Goal: Task Accomplishment & Management: Complete application form

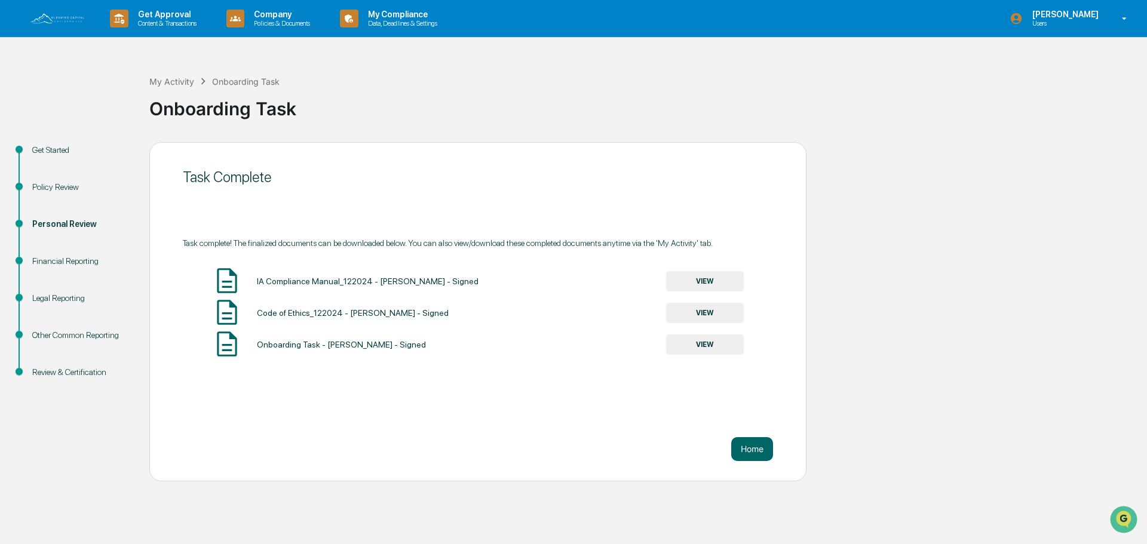
click at [1111, 18] on div "[PERSON_NAME] Users" at bounding box center [1071, 18] width 149 height 37
click at [1001, 63] on li "Logout" at bounding box center [1053, 61] width 167 height 22
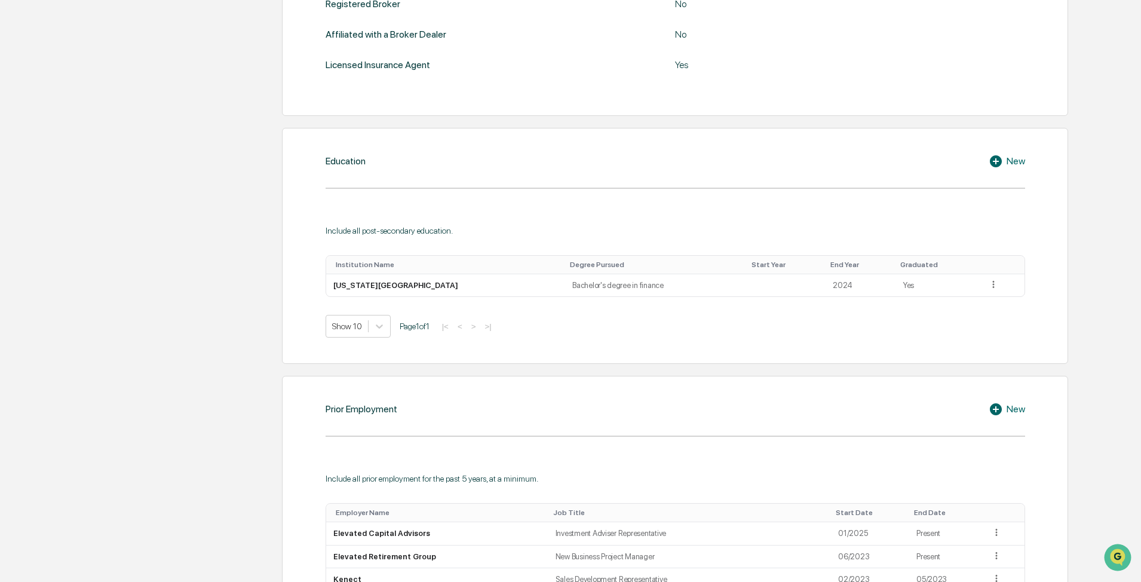
scroll to position [776, 0]
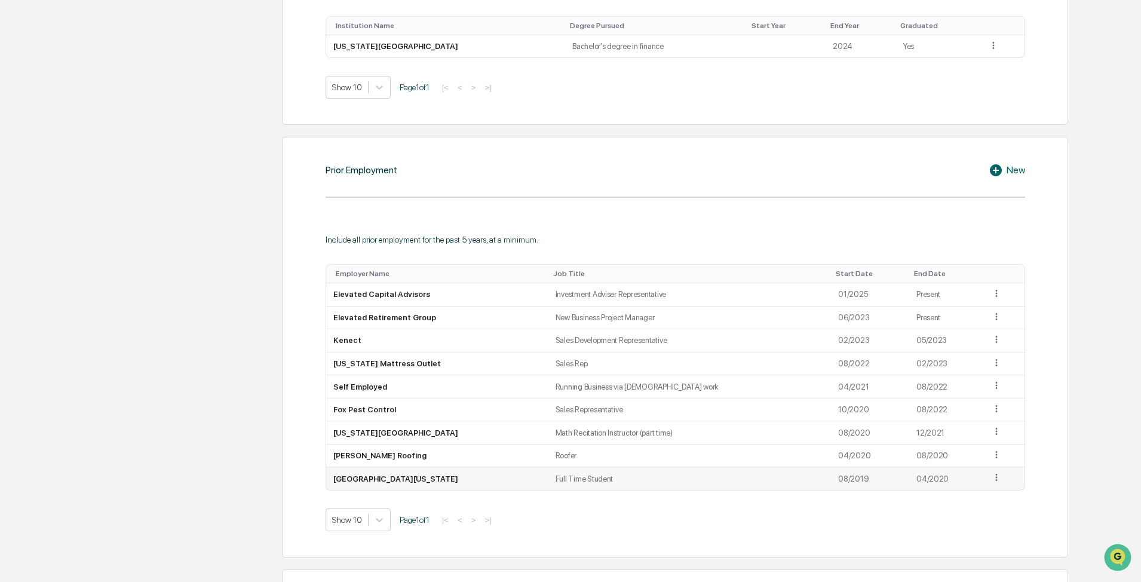
click at [991, 480] on icon at bounding box center [996, 477] width 11 height 11
click at [980, 496] on div "Edit" at bounding box center [982, 494] width 38 height 19
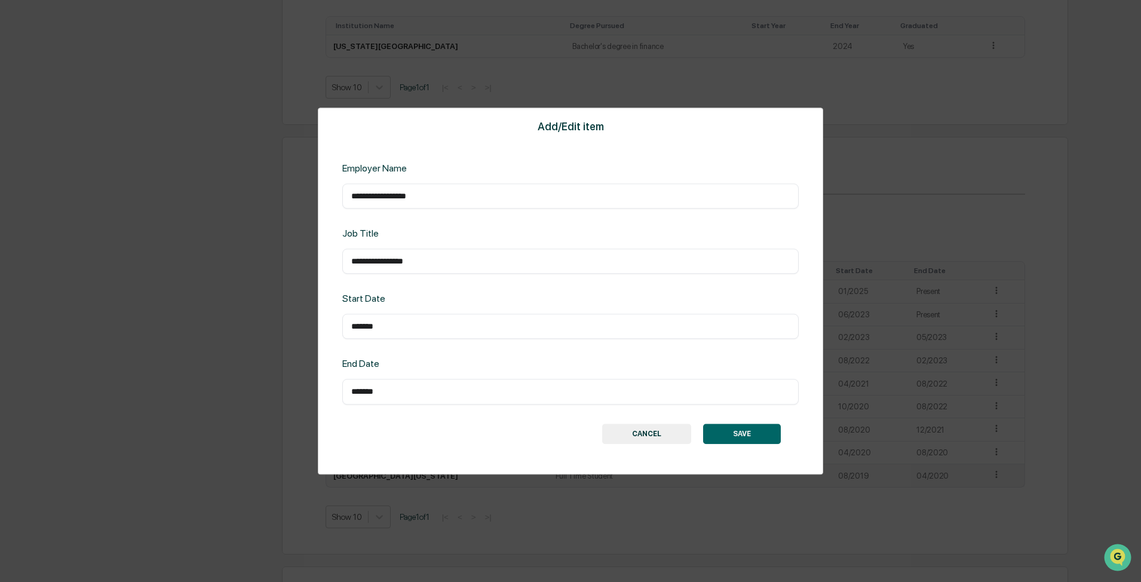
drag, startPoint x: 401, startPoint y: 195, endPoint x: 302, endPoint y: 198, distance: 99.8
click at [302, 198] on div "**********" at bounding box center [570, 291] width 1141 height 582
click at [419, 190] on input "****" at bounding box center [570, 196] width 438 height 12
type input "**********"
click at [755, 432] on button "SAVE" at bounding box center [742, 433] width 78 height 20
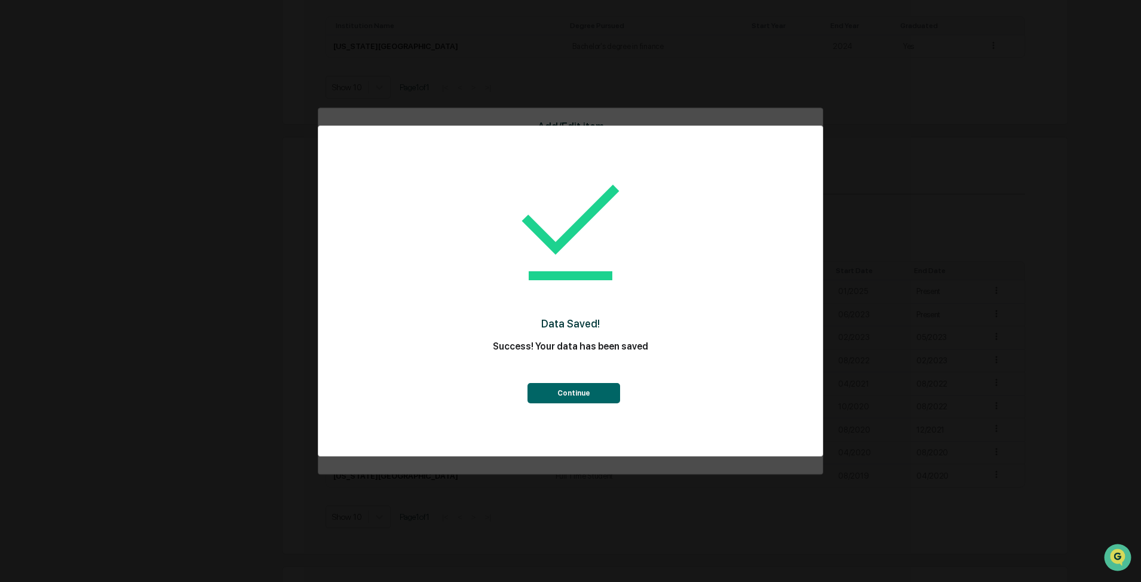
click at [586, 388] on button "Continue" at bounding box center [573, 393] width 93 height 20
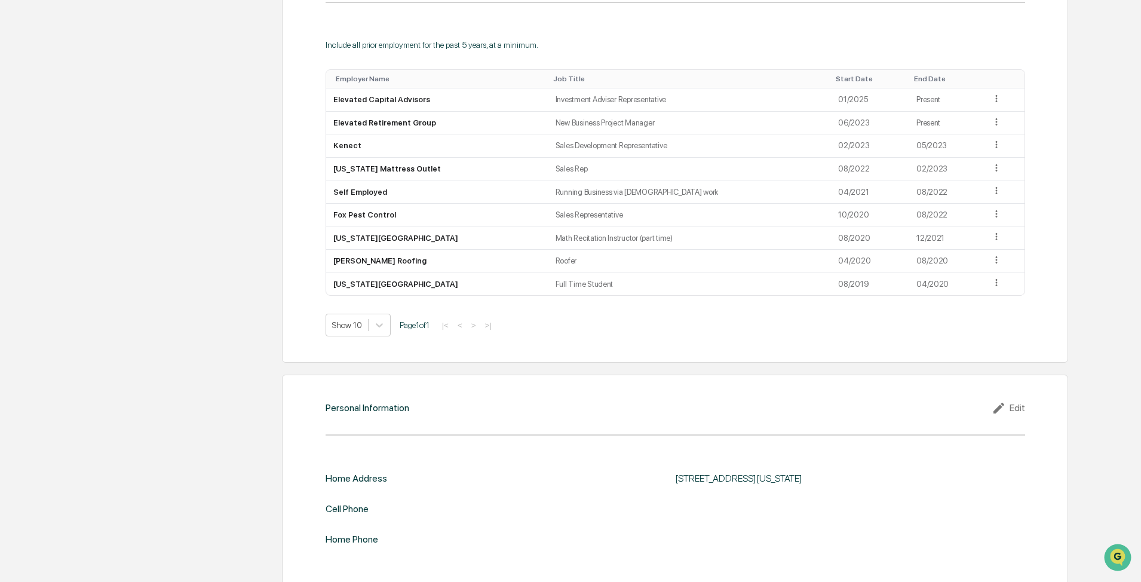
scroll to position [985, 0]
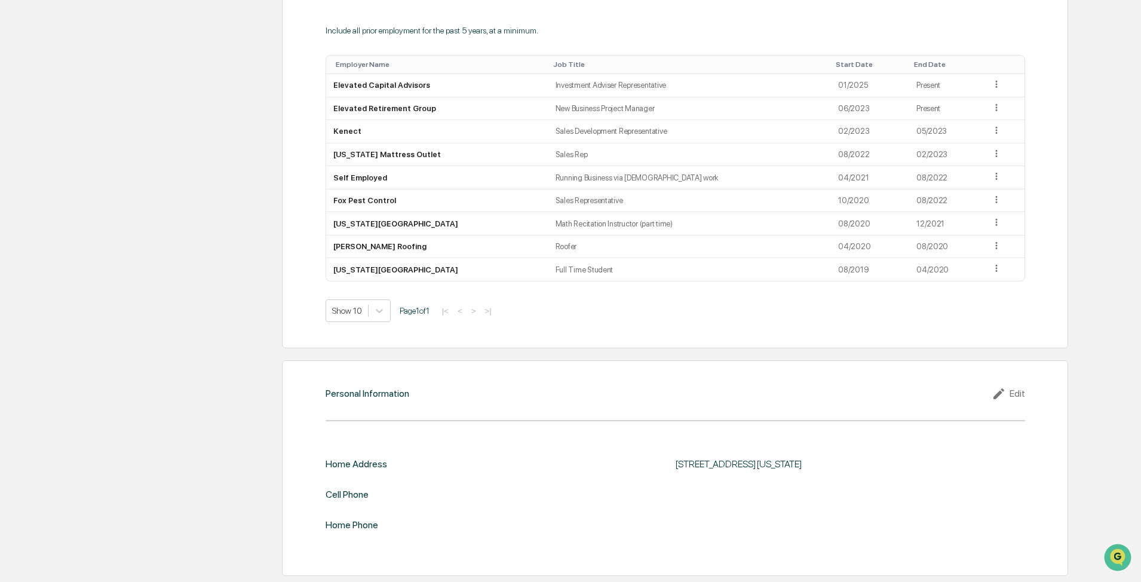
click at [1016, 395] on div "Edit" at bounding box center [1007, 393] width 33 height 14
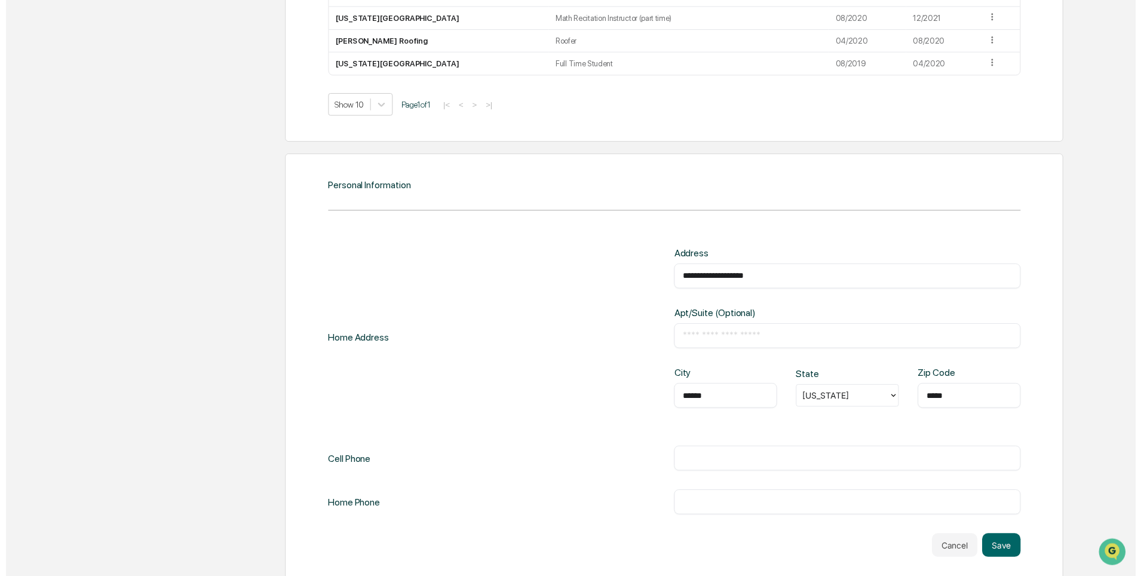
scroll to position [1203, 0]
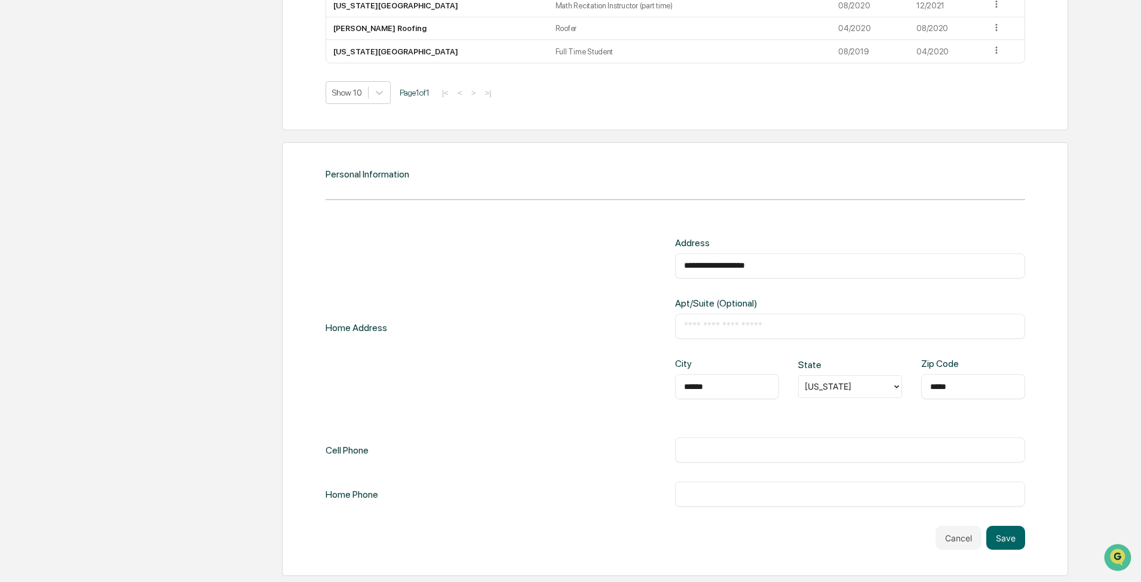
drag, startPoint x: 779, startPoint y: 271, endPoint x: 666, endPoint y: 279, distance: 113.2
click at [666, 279] on div "**********" at bounding box center [674, 327] width 699 height 181
type input "**********"
type input "*"
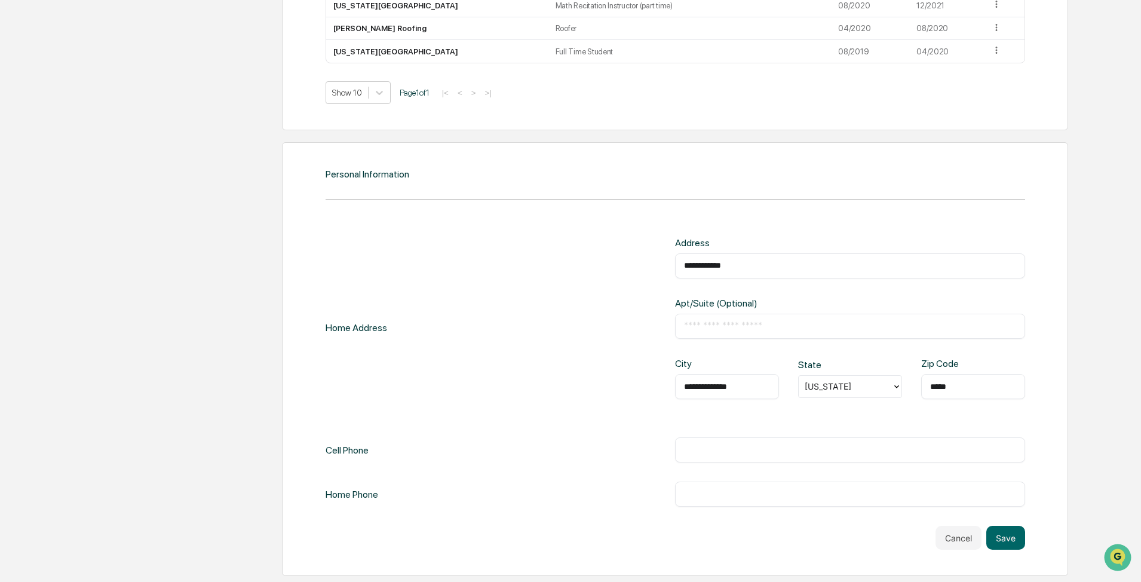
type input "*****"
click at [708, 443] on div "​" at bounding box center [850, 449] width 350 height 25
click at [708, 446] on input "text" at bounding box center [850, 450] width 332 height 12
type input "**********"
click at [998, 537] on button "Save" at bounding box center [1005, 538] width 39 height 24
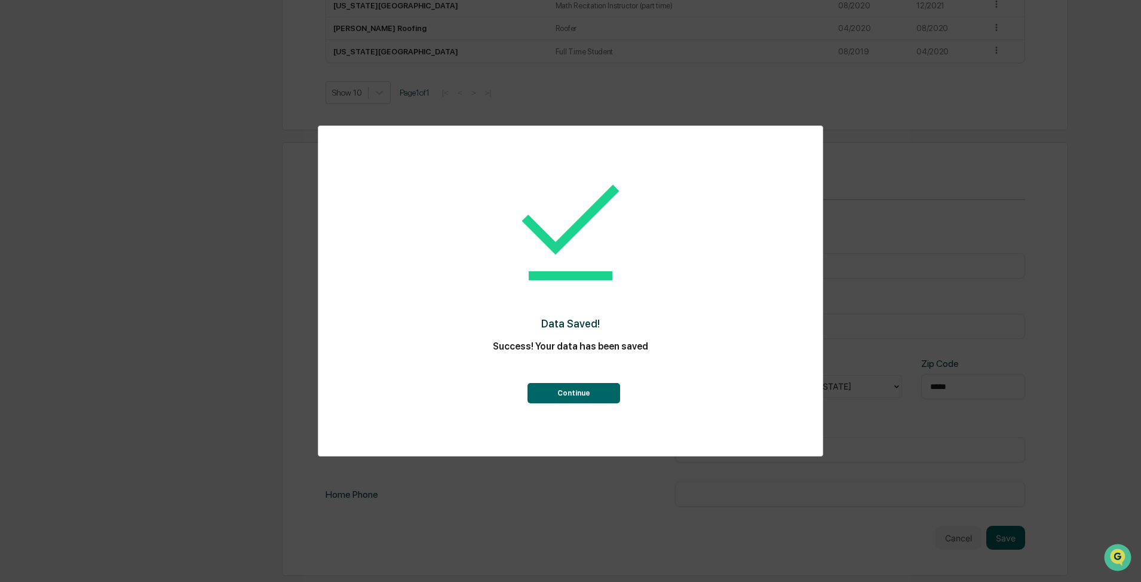
click at [575, 394] on button "Continue" at bounding box center [573, 393] width 93 height 20
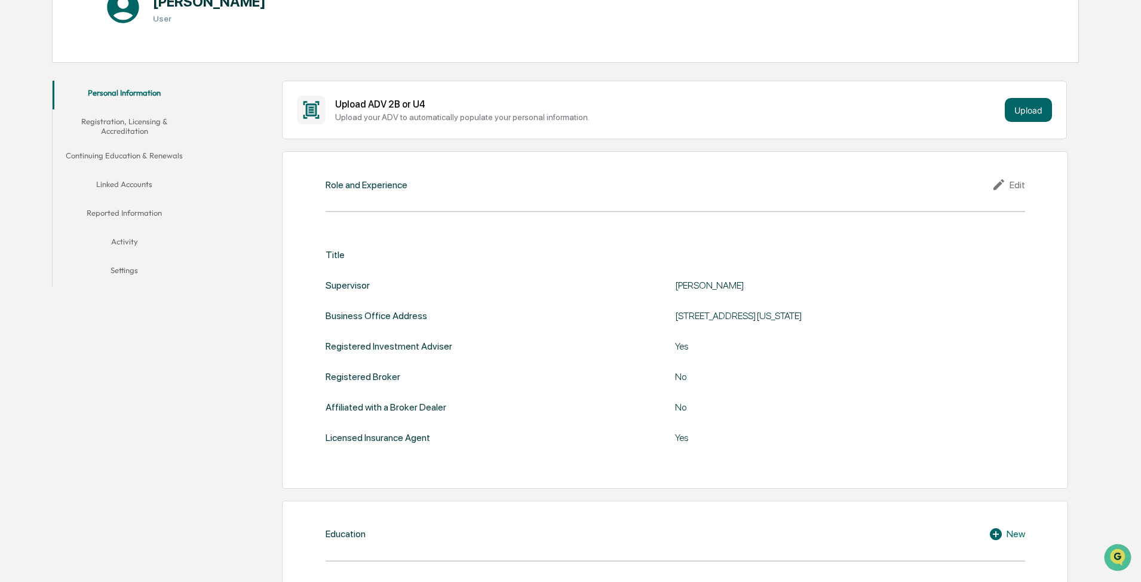
scroll to position [0, 0]
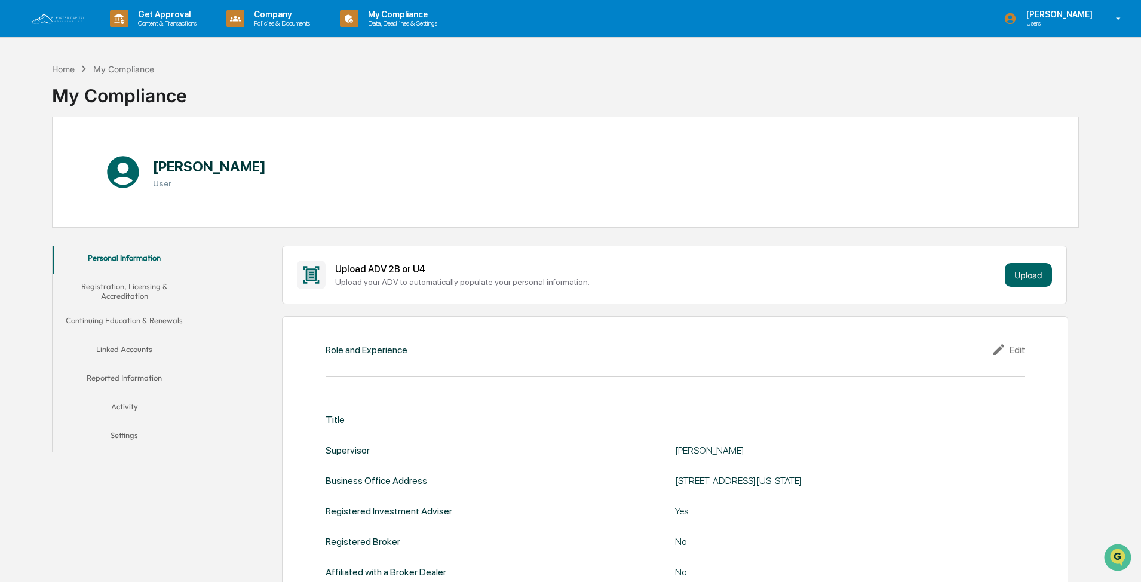
click at [133, 284] on button "Registration, Licensing & Accreditation" at bounding box center [124, 291] width 143 height 34
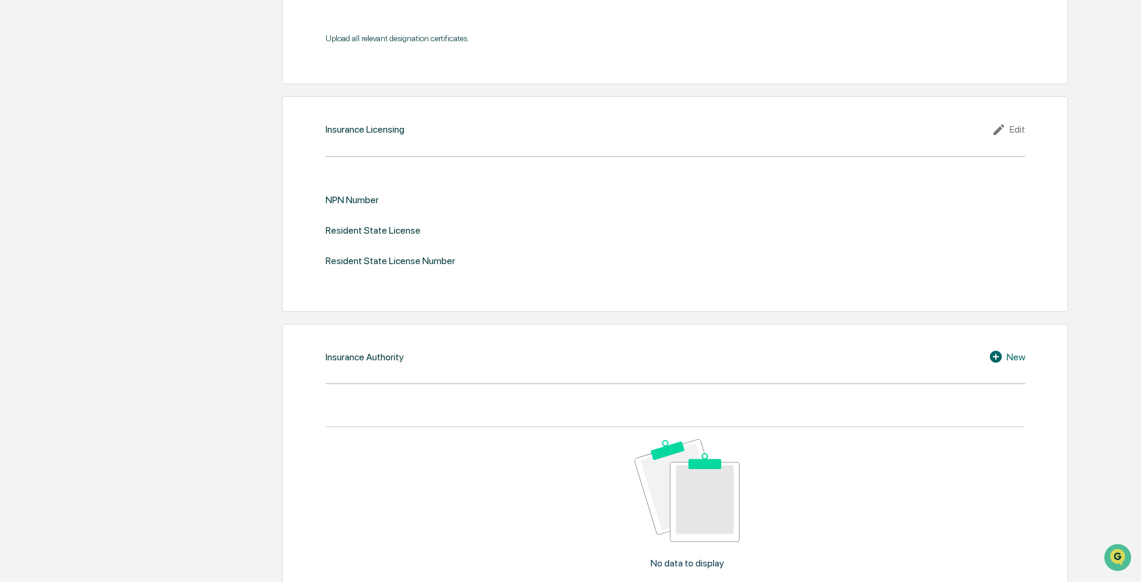
scroll to position [1374, 0]
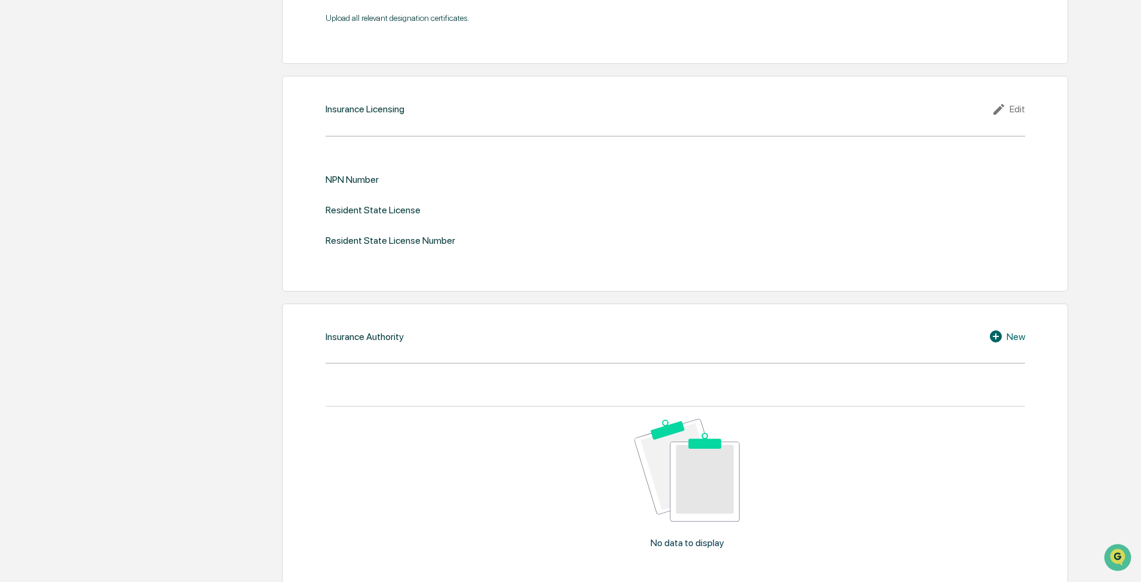
click at [995, 108] on icon at bounding box center [1000, 109] width 18 height 14
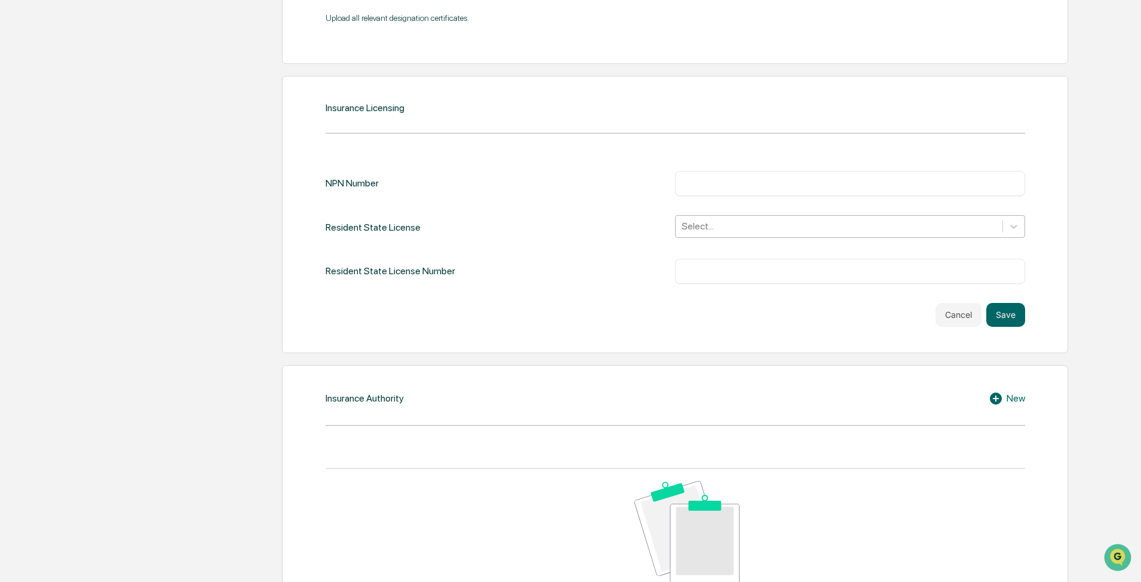
click at [729, 227] on div at bounding box center [838, 226] width 315 height 14
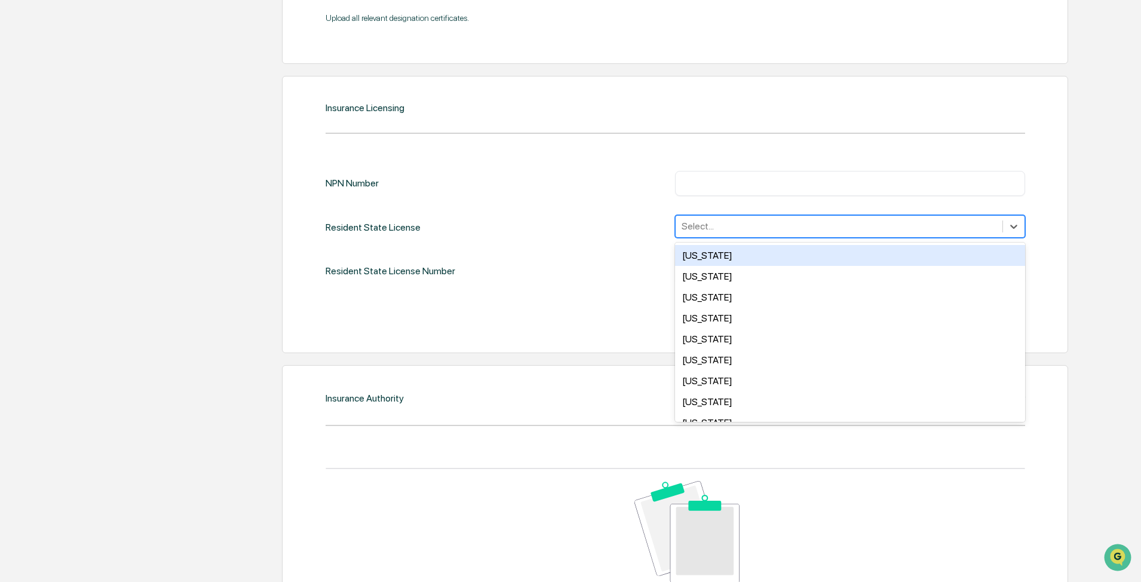
type input "*"
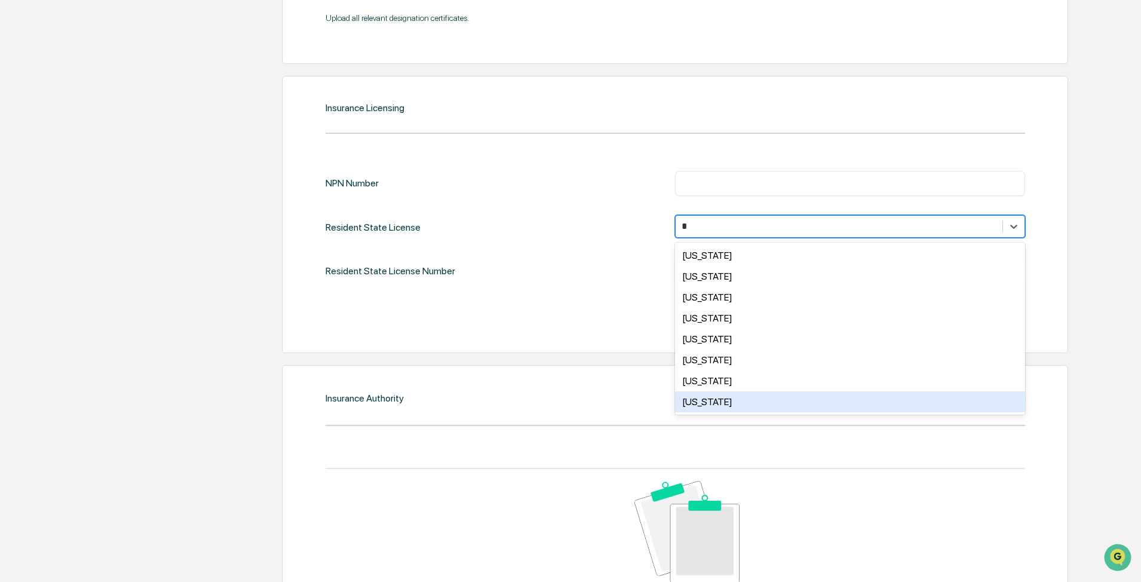
click at [703, 405] on div "[US_STATE]" at bounding box center [850, 401] width 350 height 21
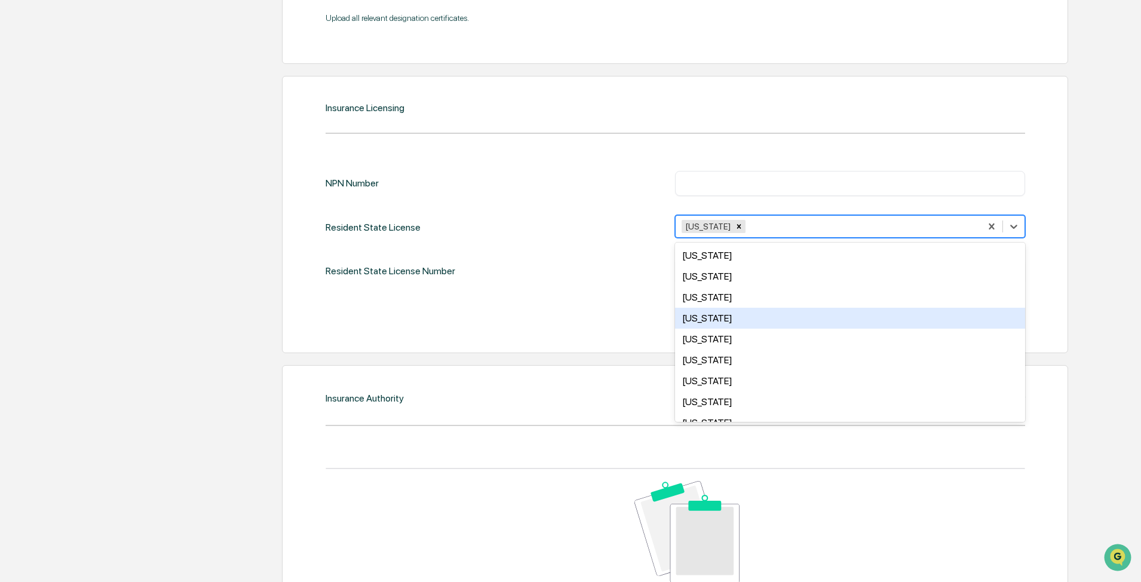
click at [517, 192] on div "NPN Number ​" at bounding box center [674, 183] width 699 height 25
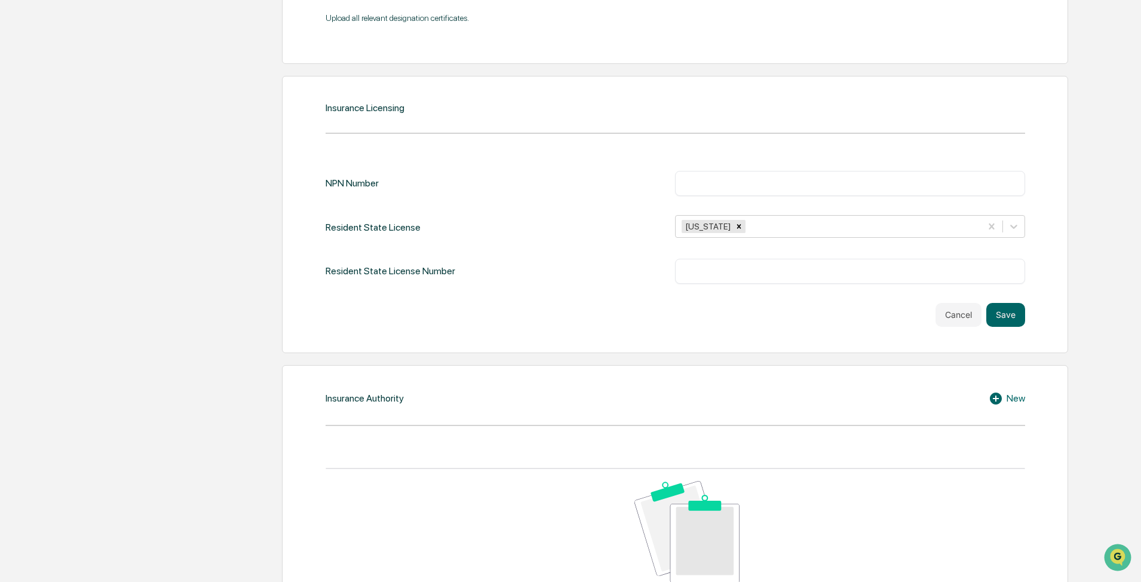
click at [751, 182] on input "text" at bounding box center [850, 183] width 332 height 12
paste input "********"
type input "********"
click at [703, 267] on input "text" at bounding box center [850, 271] width 332 height 12
paste input "******"
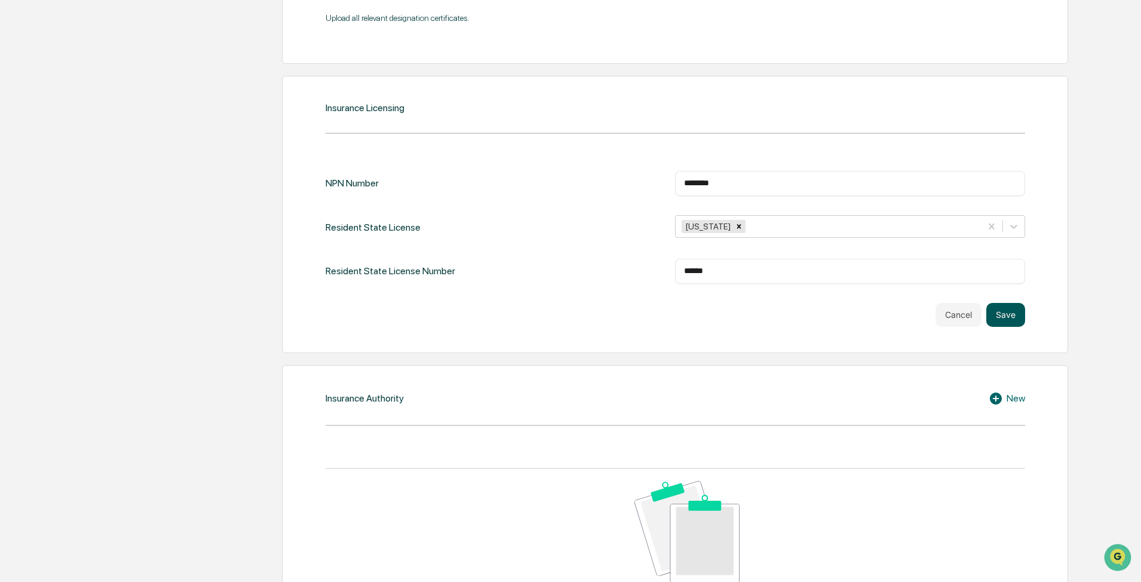
type input "******"
click at [1009, 314] on button "Save" at bounding box center [1005, 315] width 39 height 24
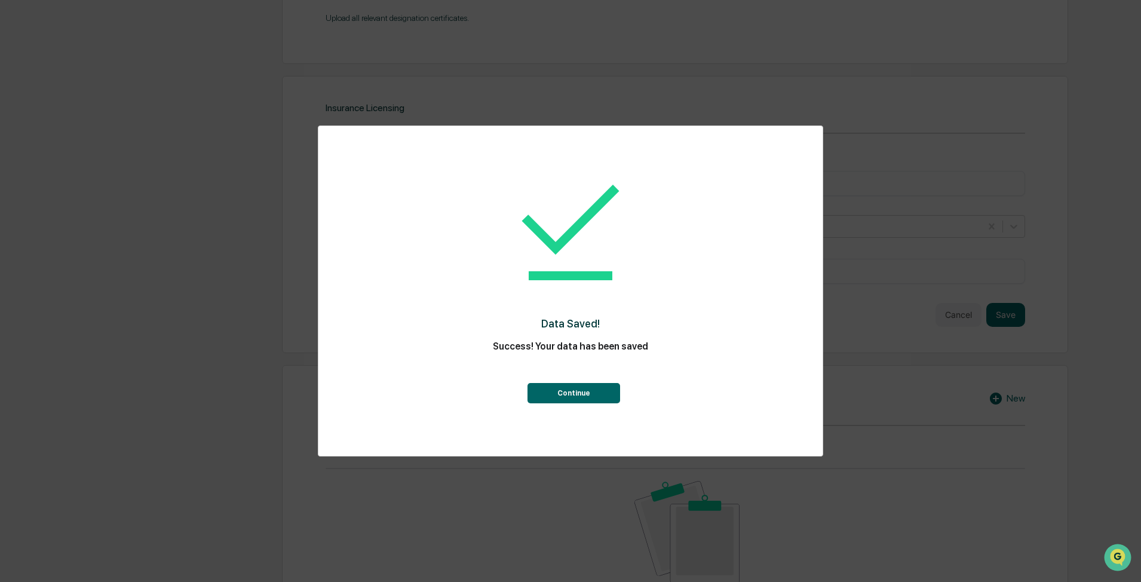
click at [566, 402] on button "Continue" at bounding box center [573, 393] width 93 height 20
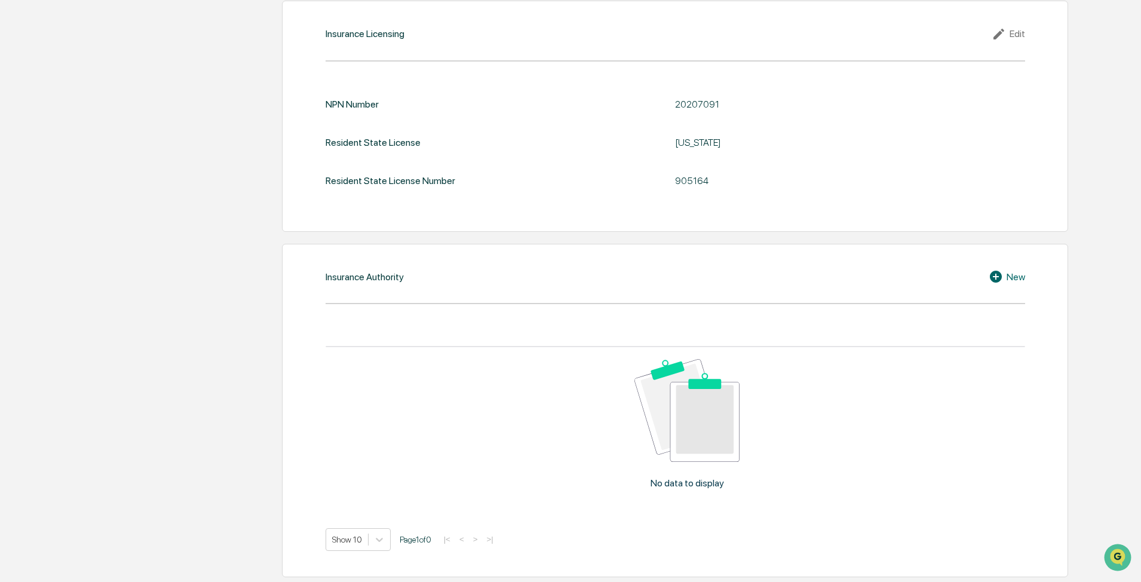
scroll to position [1450, 0]
click at [1011, 272] on div "New" at bounding box center [1006, 275] width 36 height 14
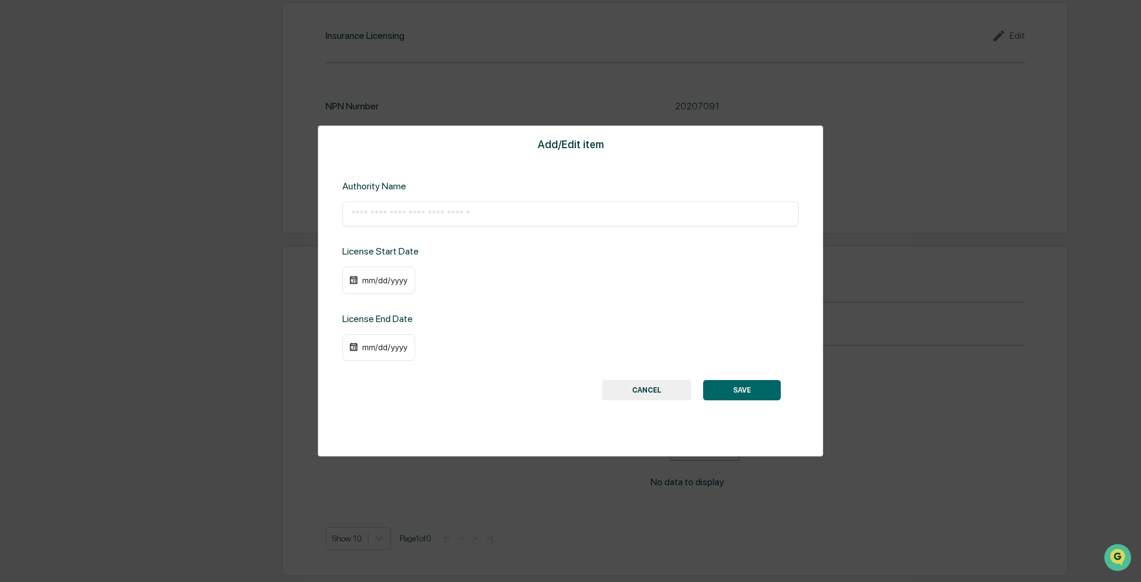
click at [425, 214] on input "text" at bounding box center [570, 214] width 438 height 12
type input "**********"
click at [451, 290] on div "mm/dd/yyyy" at bounding box center [570, 279] width 456 height 27
click at [395, 277] on div "mm/dd/yyyy" at bounding box center [385, 280] width 48 height 10
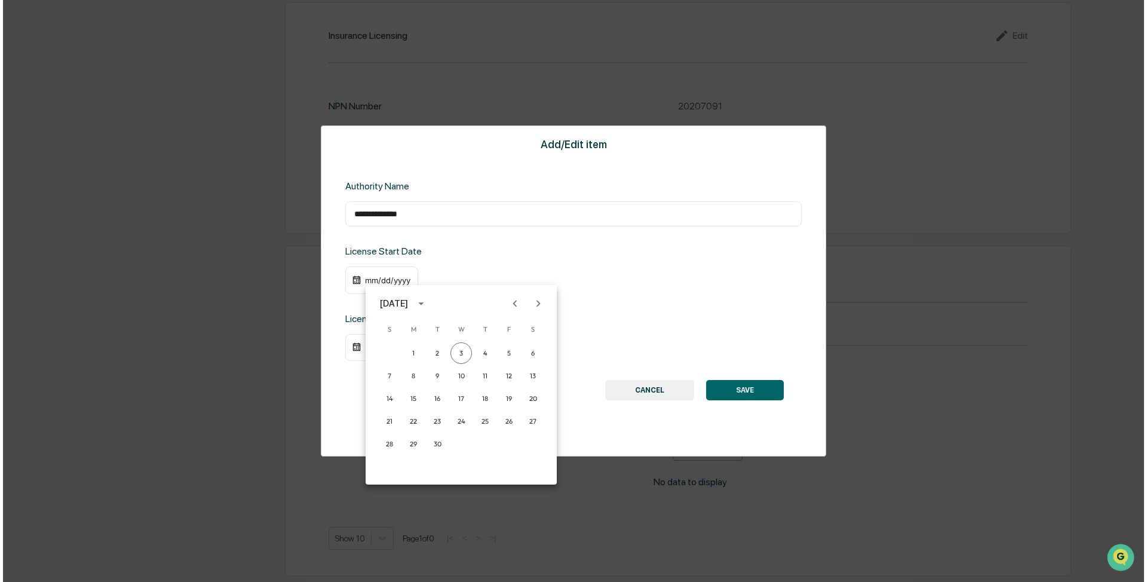
scroll to position [1449, 0]
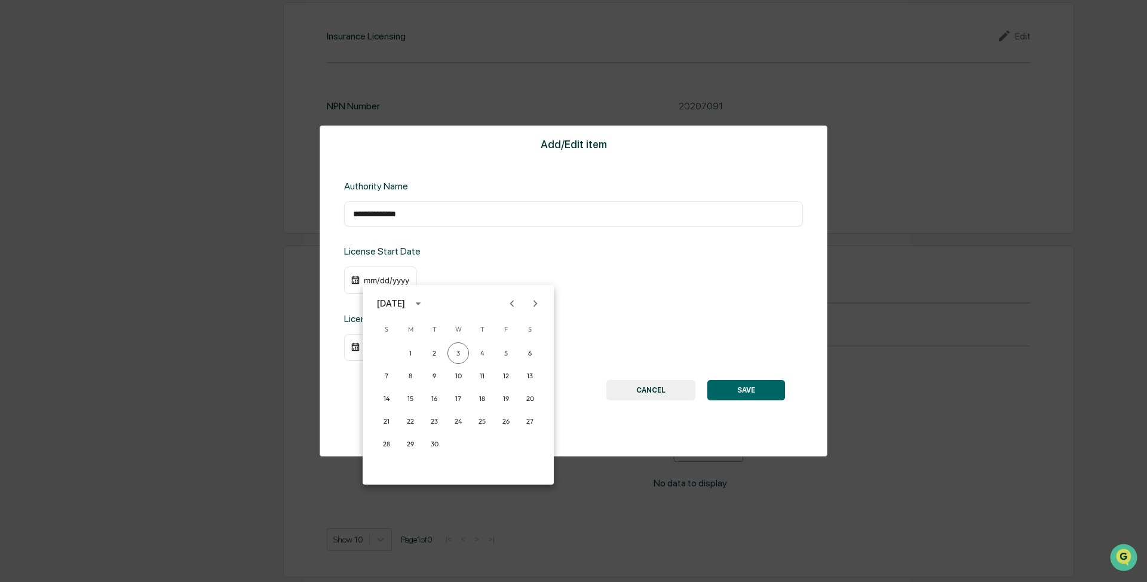
click at [425, 304] on icon "calendar view is open, switch to year view" at bounding box center [417, 303] width 13 height 13
click at [465, 371] on button "2021" at bounding box center [458, 371] width 43 height 21
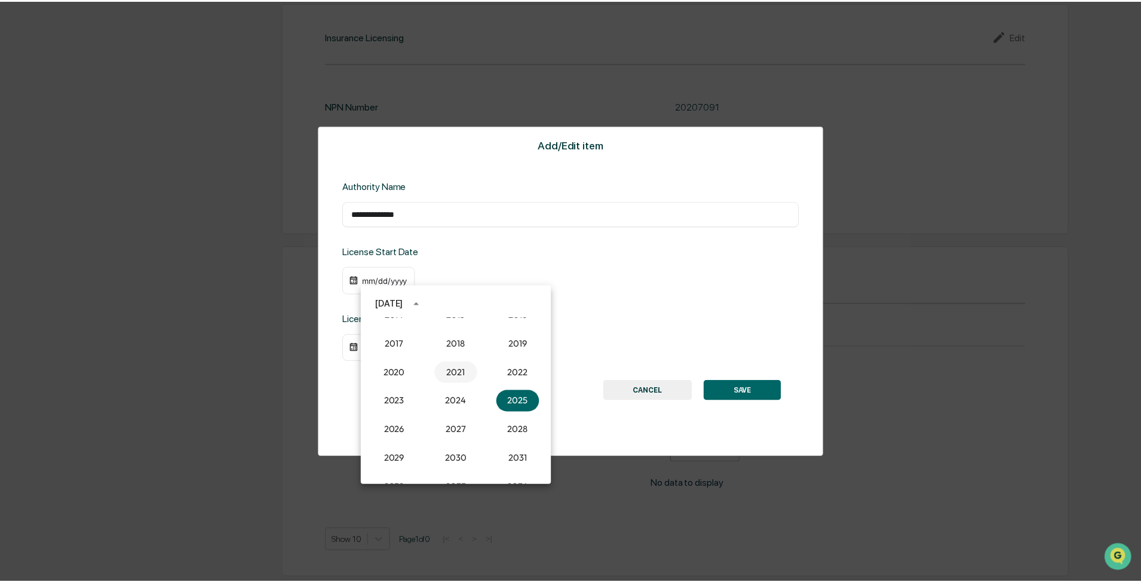
scroll to position [1447, 0]
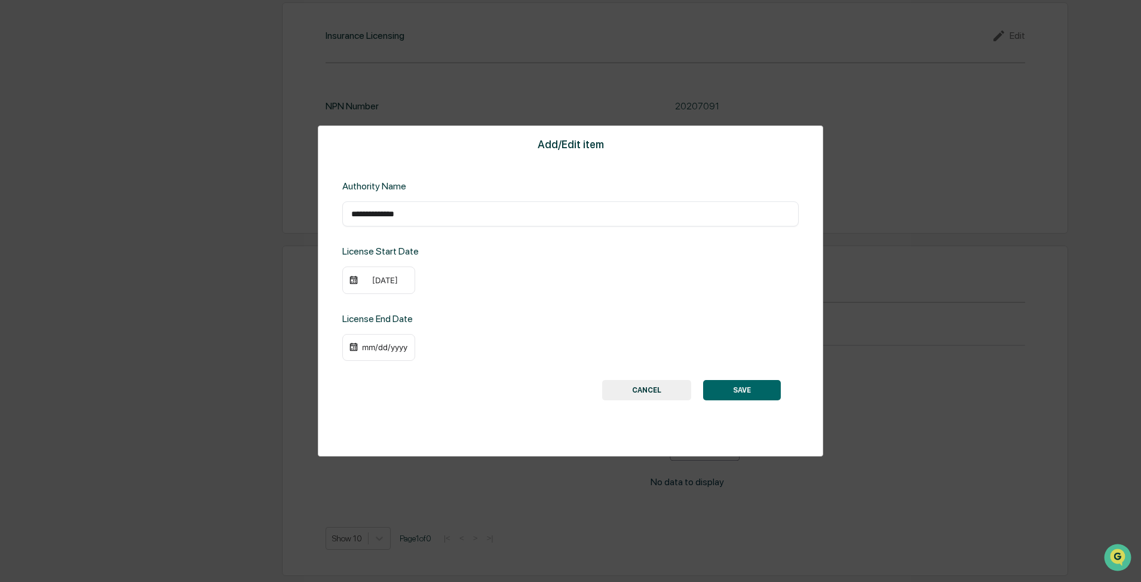
click at [374, 279] on div "[DATE]" at bounding box center [385, 280] width 48 height 10
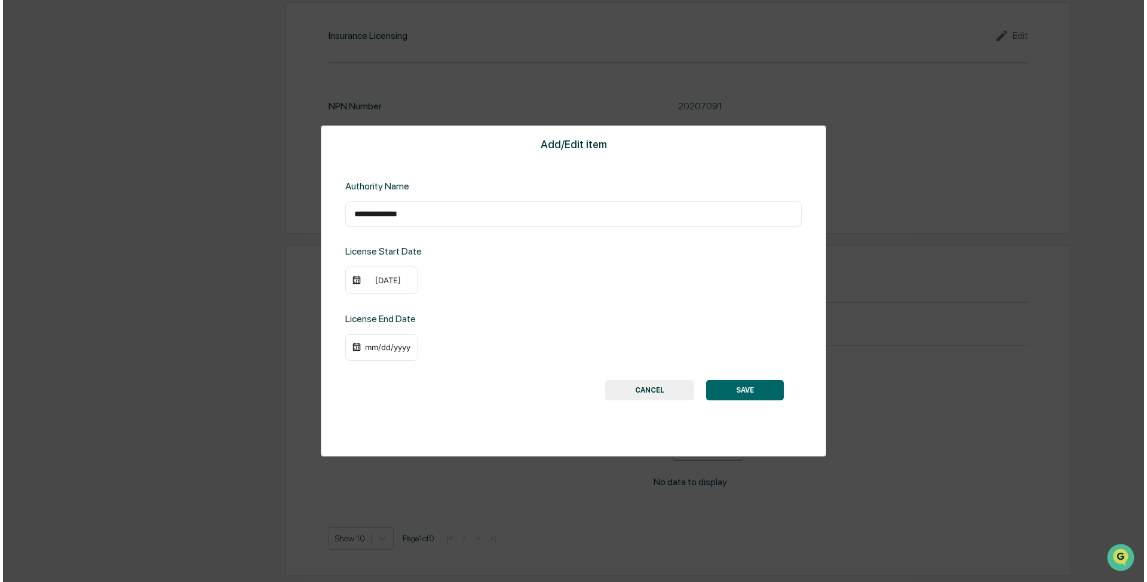
scroll to position [1449, 0]
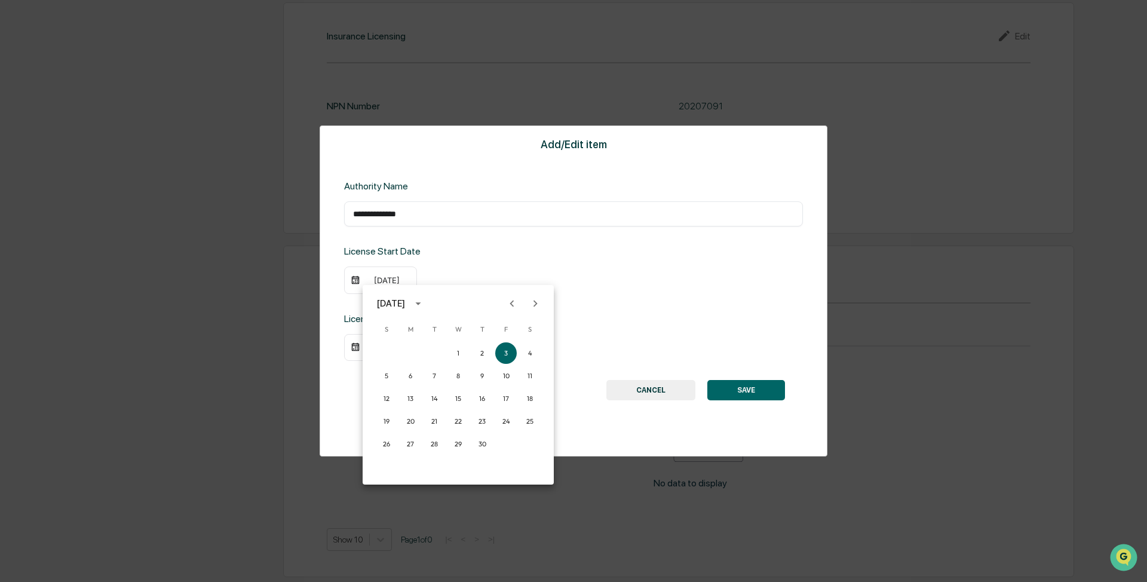
click at [518, 300] on button "Previous month" at bounding box center [511, 303] width 23 height 23
click at [518, 300] on icon "Previous month" at bounding box center [511, 303] width 13 height 13
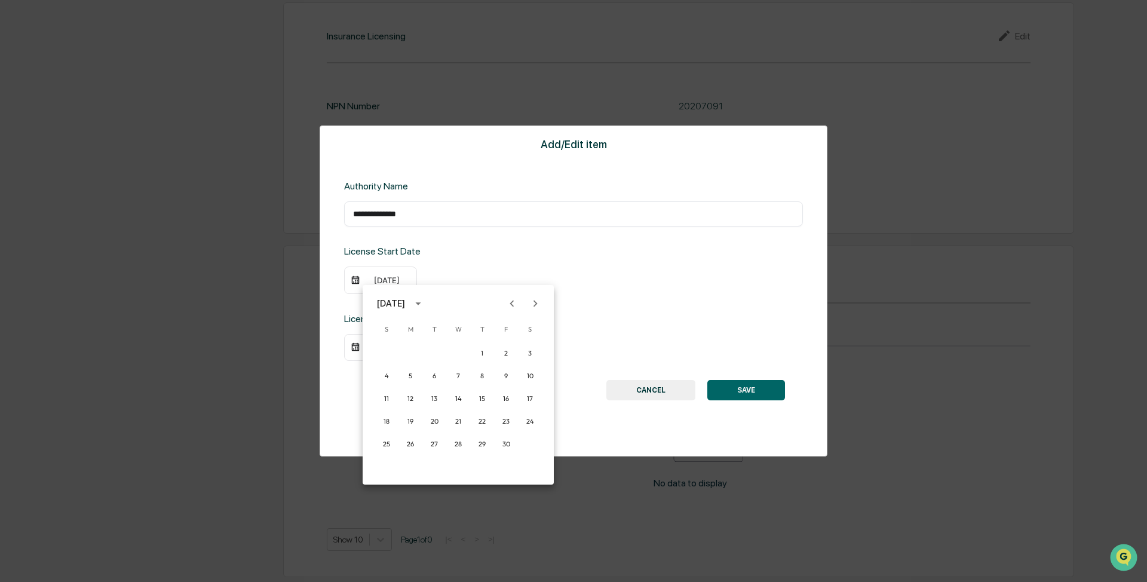
click at [518, 300] on icon "Previous month" at bounding box center [511, 303] width 13 height 13
click at [501, 355] on button "1" at bounding box center [505, 352] width 21 height 21
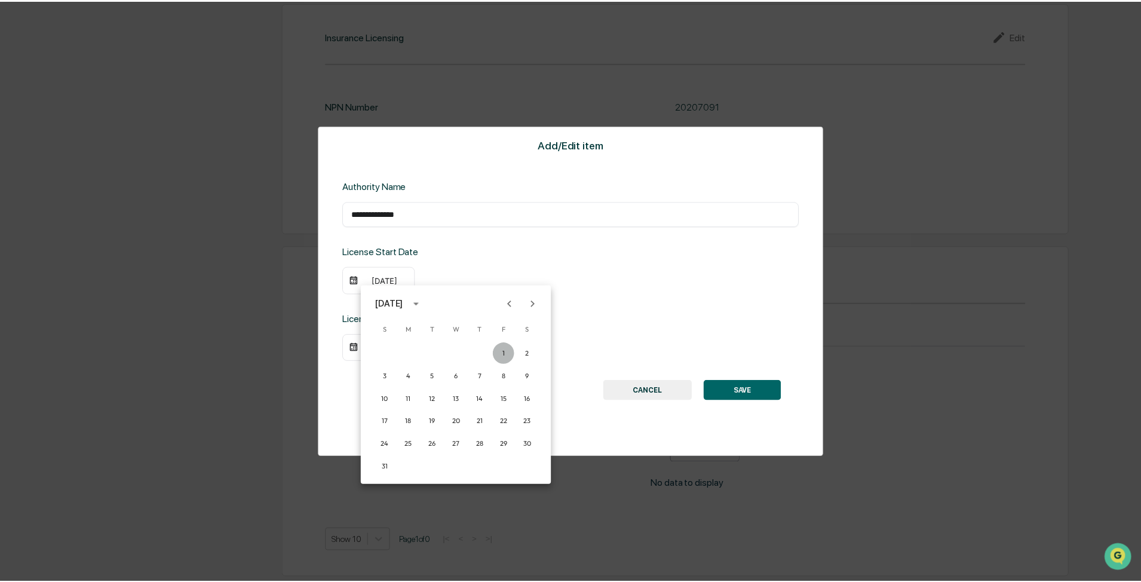
scroll to position [1447, 0]
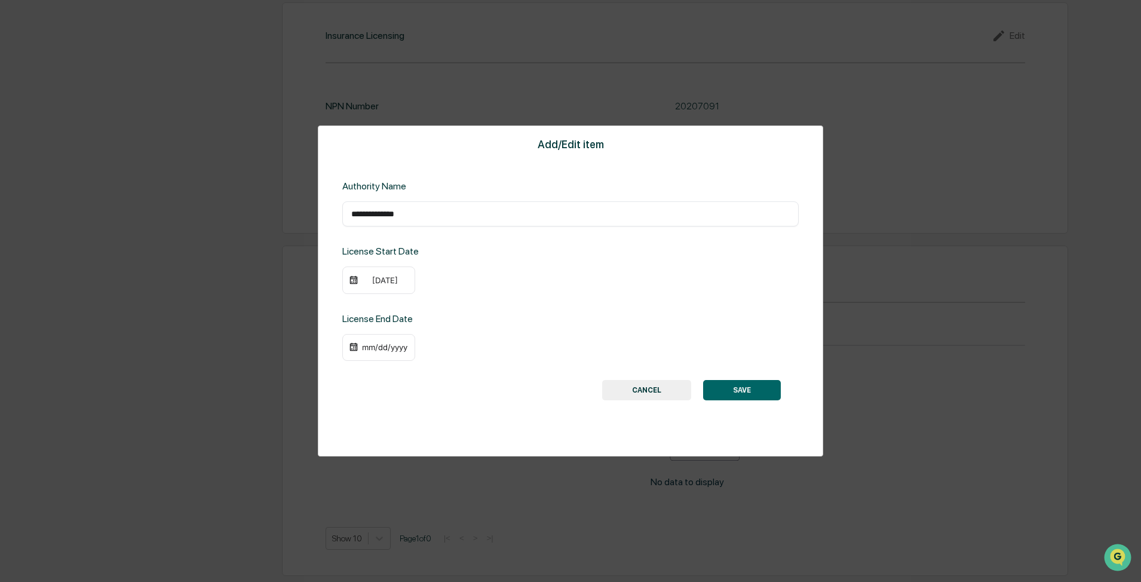
drag, startPoint x: 594, startPoint y: 308, endPoint x: 602, endPoint y: 311, distance: 8.9
click at [594, 308] on div "**********" at bounding box center [570, 290] width 505 height 331
click at [387, 283] on div "[DATE]" at bounding box center [385, 280] width 48 height 10
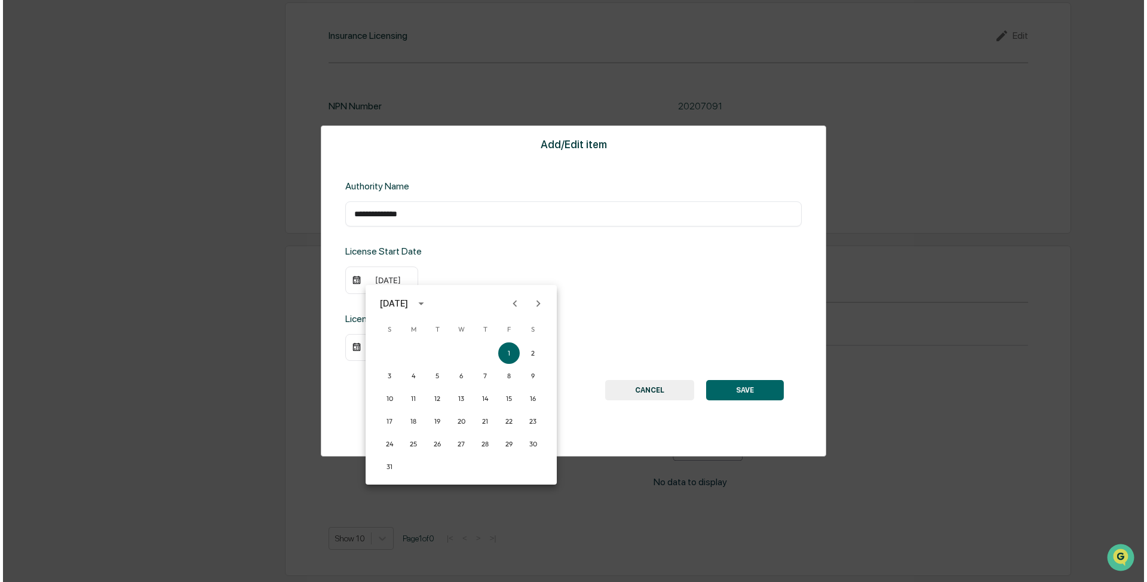
scroll to position [1449, 0]
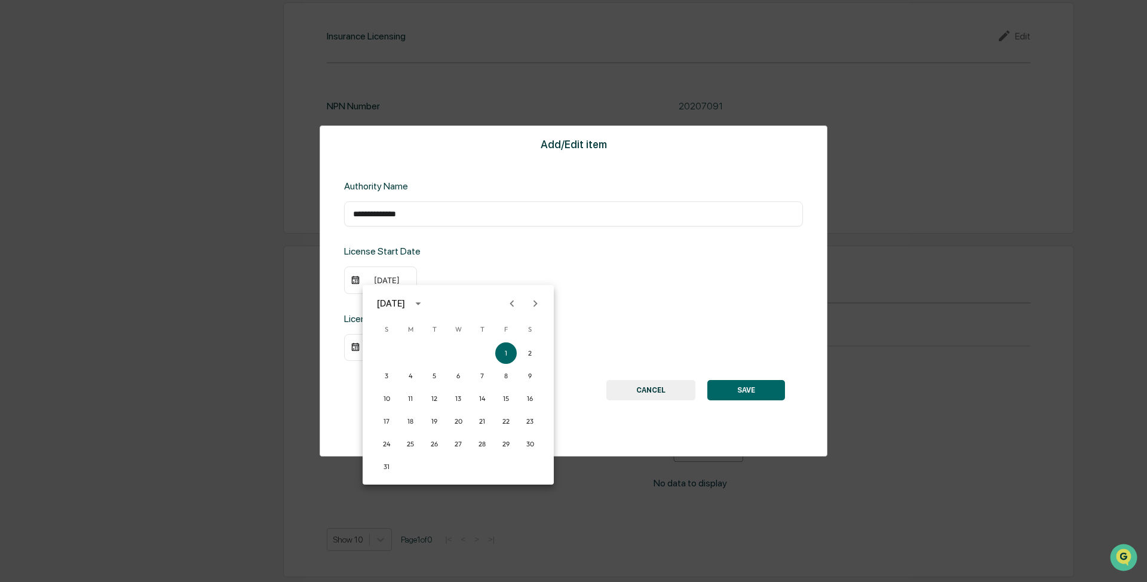
click at [425, 303] on icon "calendar view is open, switch to year view" at bounding box center [417, 303] width 13 height 13
click at [506, 395] on button "2022" at bounding box center [520, 400] width 43 height 21
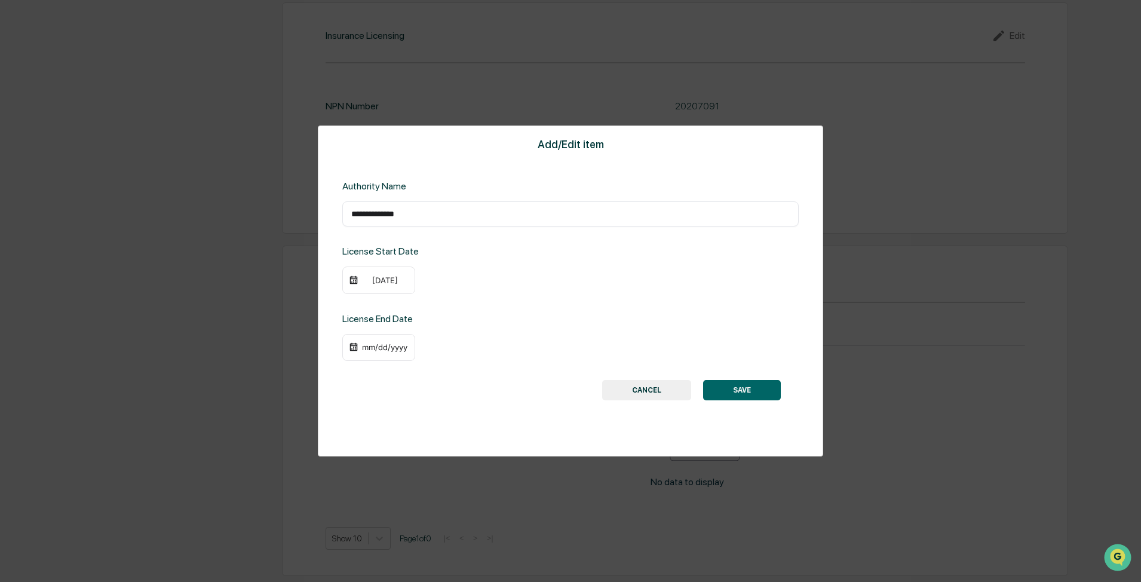
click at [388, 282] on div "[DATE]" at bounding box center [385, 280] width 48 height 10
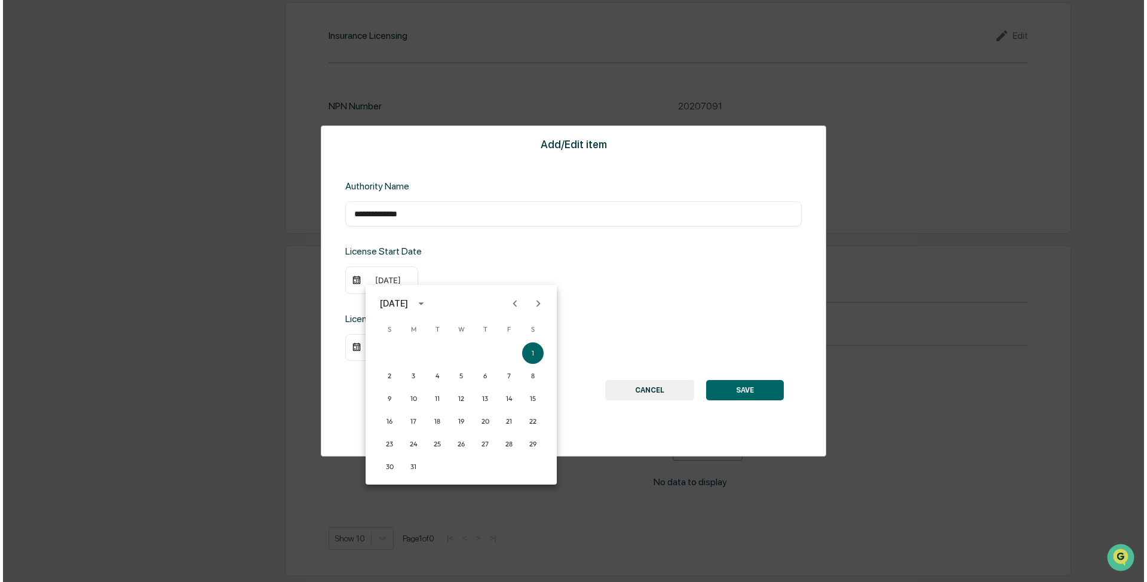
scroll to position [1449, 0]
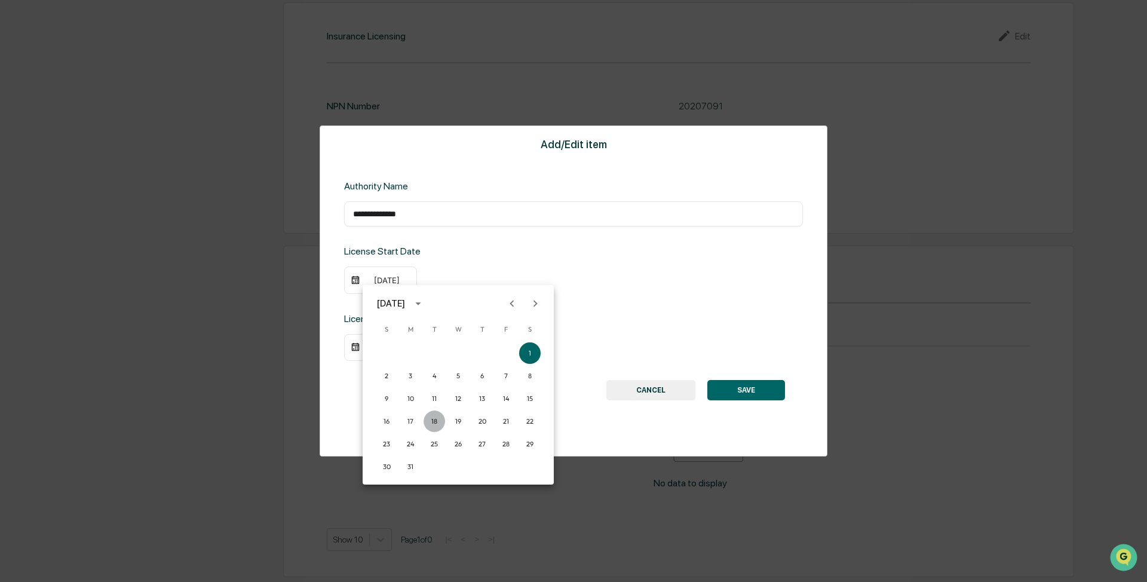
click at [430, 418] on button "18" at bounding box center [433, 420] width 21 height 21
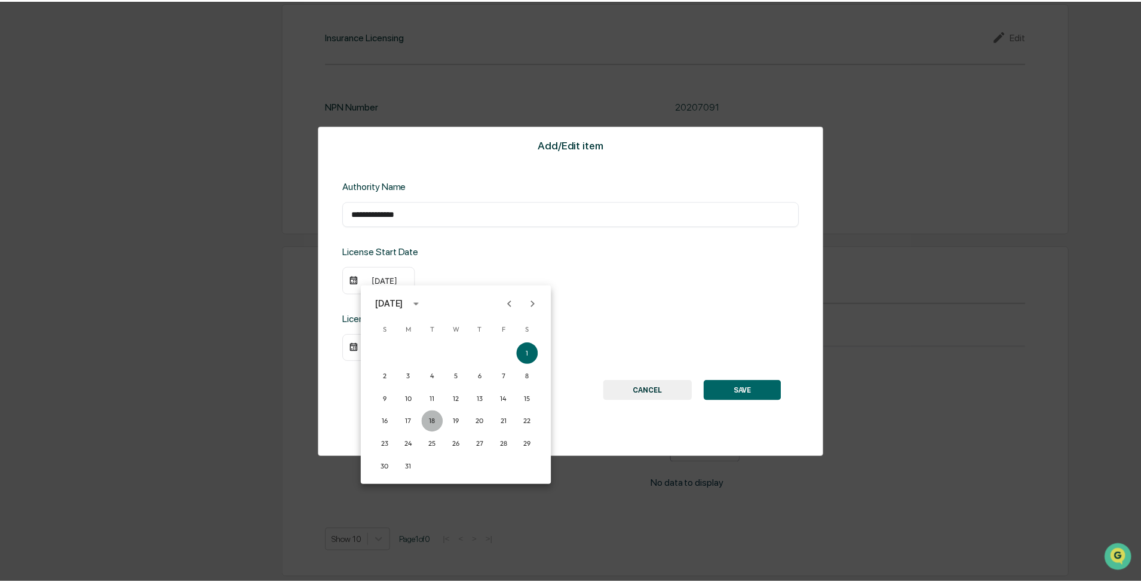
scroll to position [1447, 0]
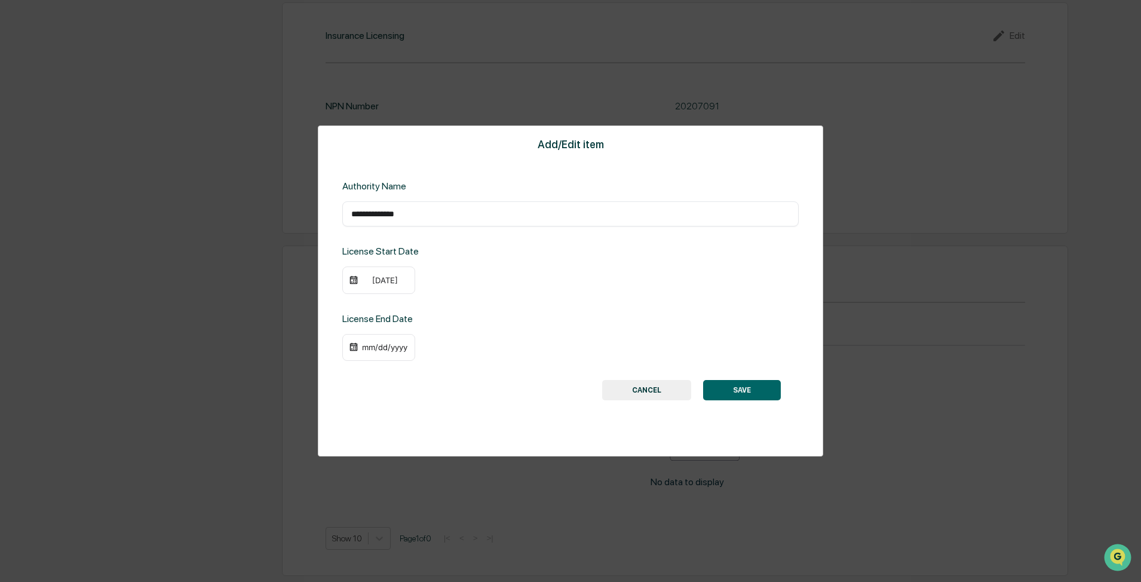
click at [390, 337] on div "mm/dd/yyyy" at bounding box center [378, 347] width 73 height 27
click at [391, 346] on div "mm/dd/yyyy" at bounding box center [385, 347] width 48 height 10
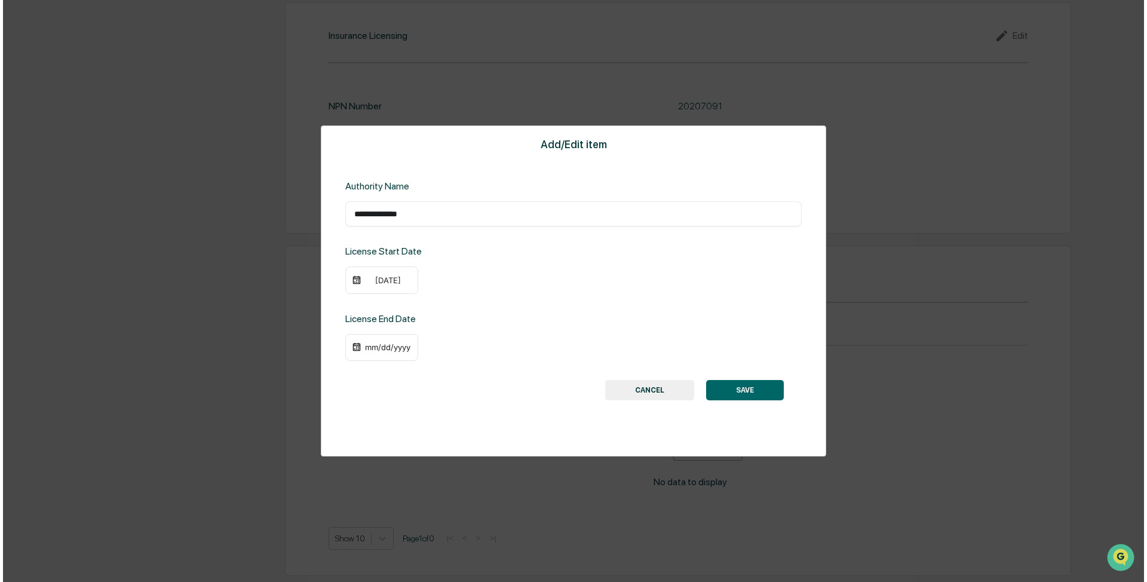
scroll to position [1449, 0]
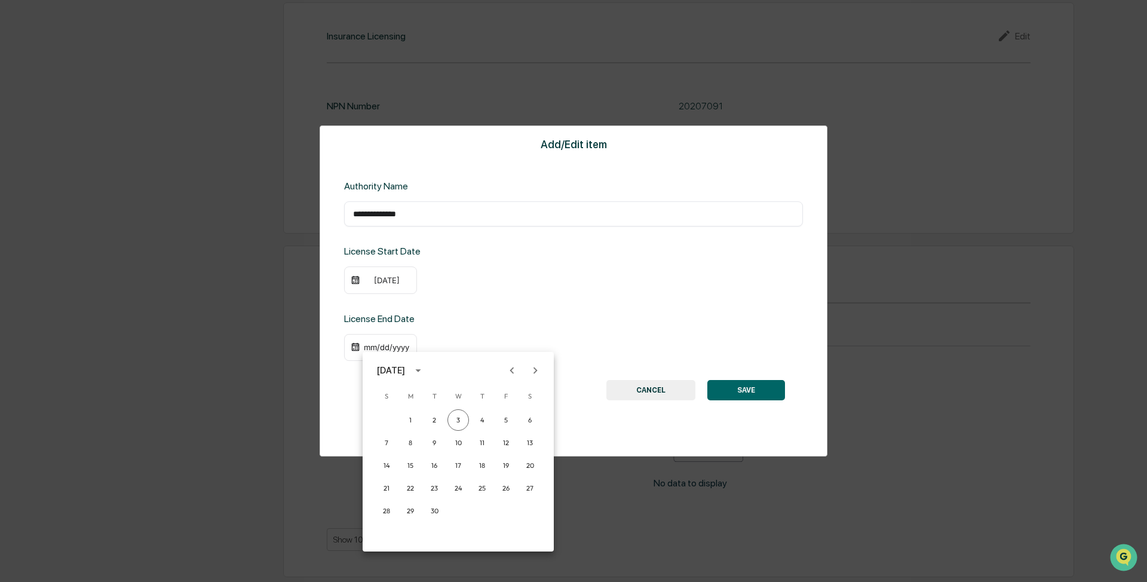
click at [425, 368] on icon "calendar view is open, switch to year view" at bounding box center [417, 370] width 13 height 13
click at [390, 498] on button "2026" at bounding box center [395, 496] width 43 height 21
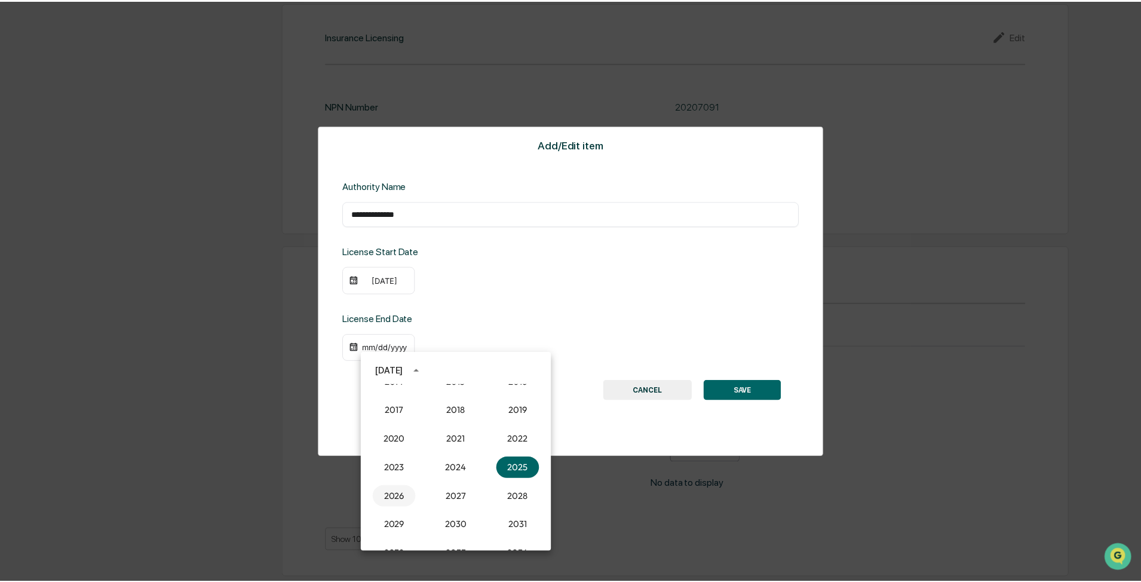
scroll to position [1447, 0]
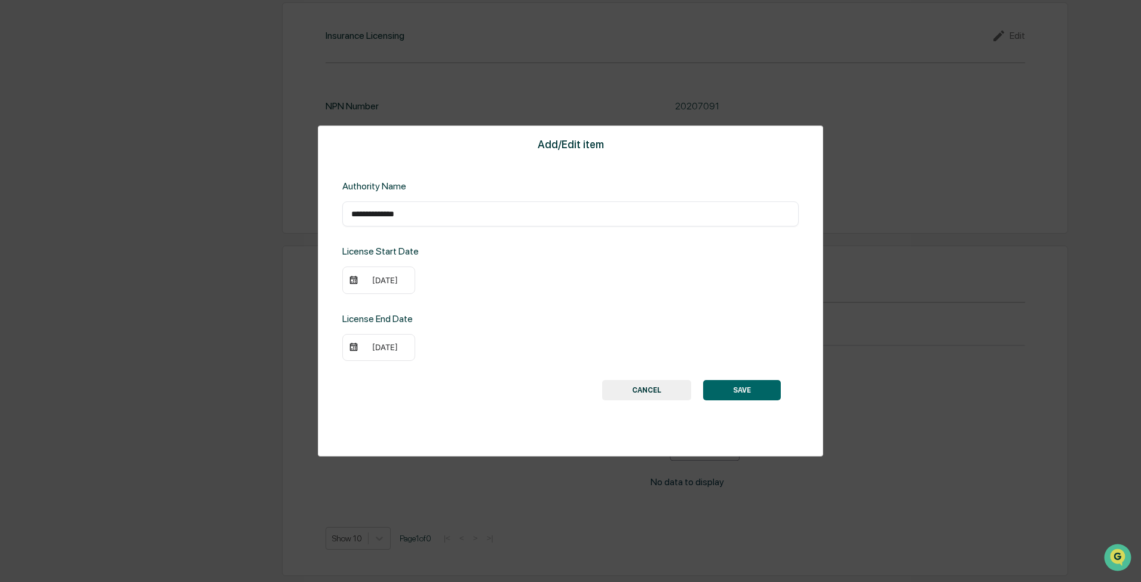
click at [419, 347] on div "[DATE]" at bounding box center [570, 347] width 456 height 27
click at [397, 353] on div "[DATE]" at bounding box center [378, 347] width 73 height 27
click at [395, 345] on div "[DATE]" at bounding box center [385, 347] width 48 height 10
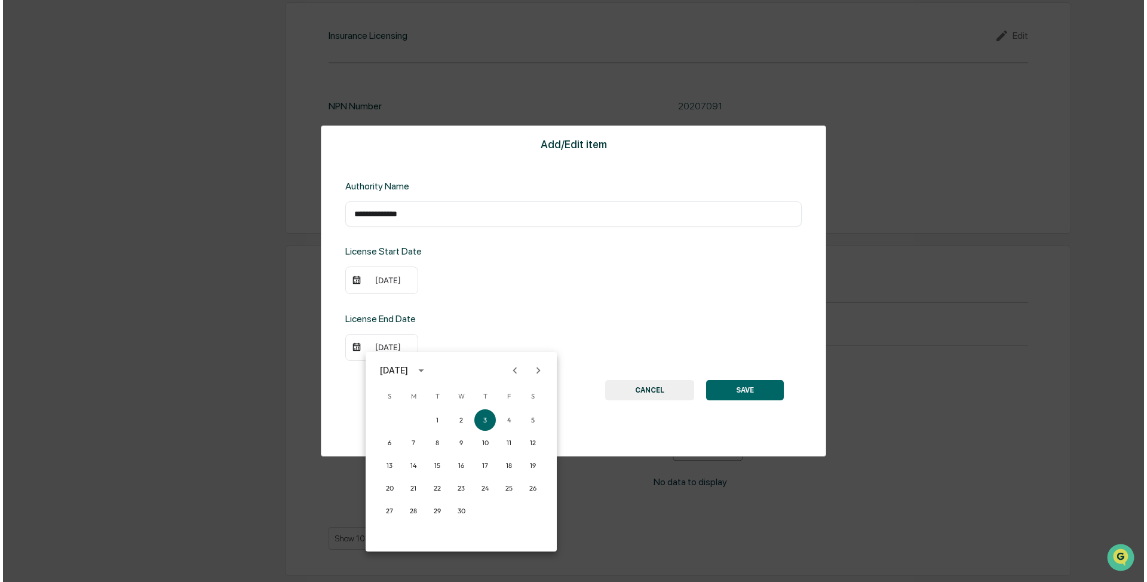
scroll to position [1449, 0]
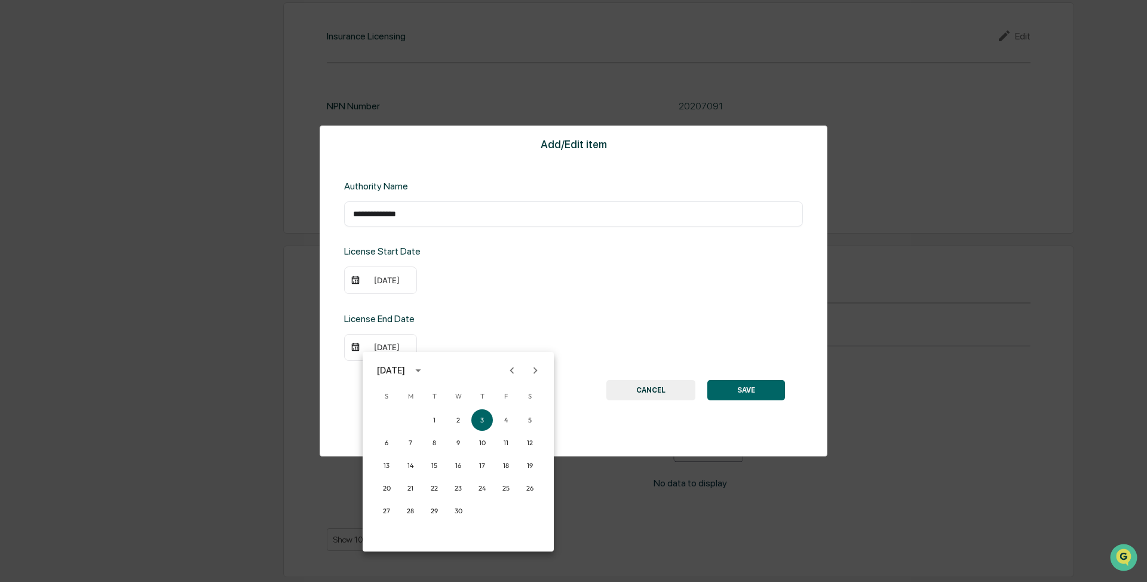
click at [510, 369] on icon "Previous month" at bounding box center [511, 370] width 13 height 13
click at [407, 533] on button "31" at bounding box center [410, 533] width 21 height 21
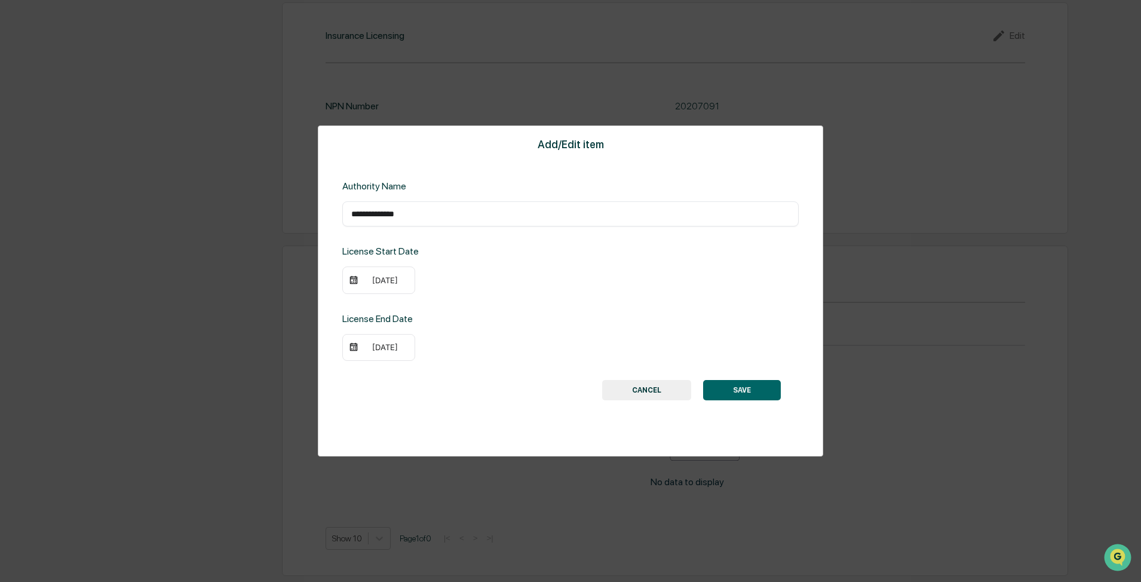
click at [747, 388] on button "SAVE" at bounding box center [742, 390] width 78 height 20
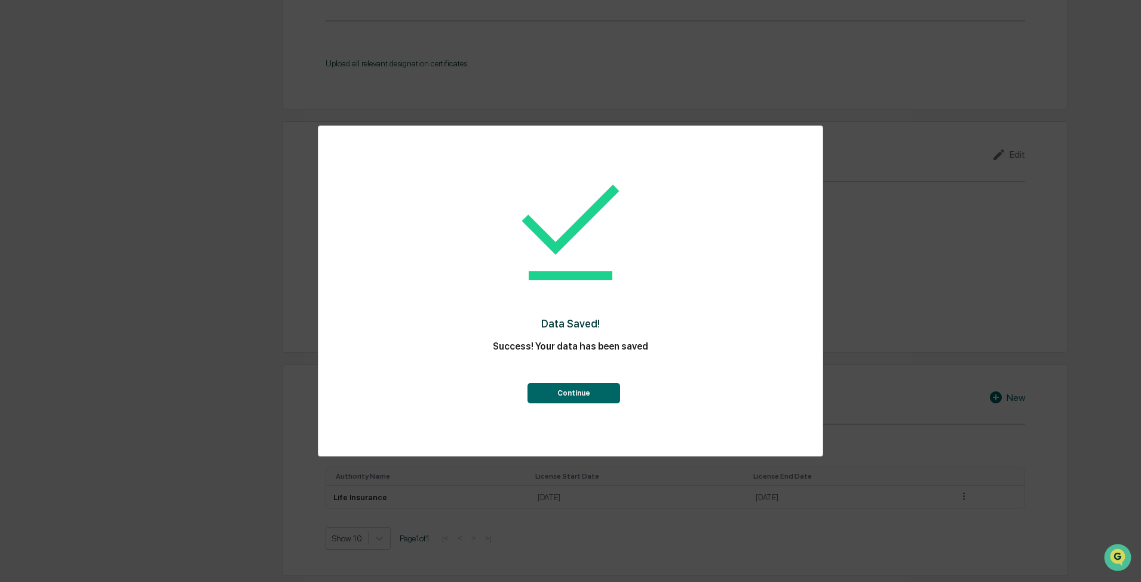
click at [598, 397] on button "Continue" at bounding box center [573, 393] width 93 height 20
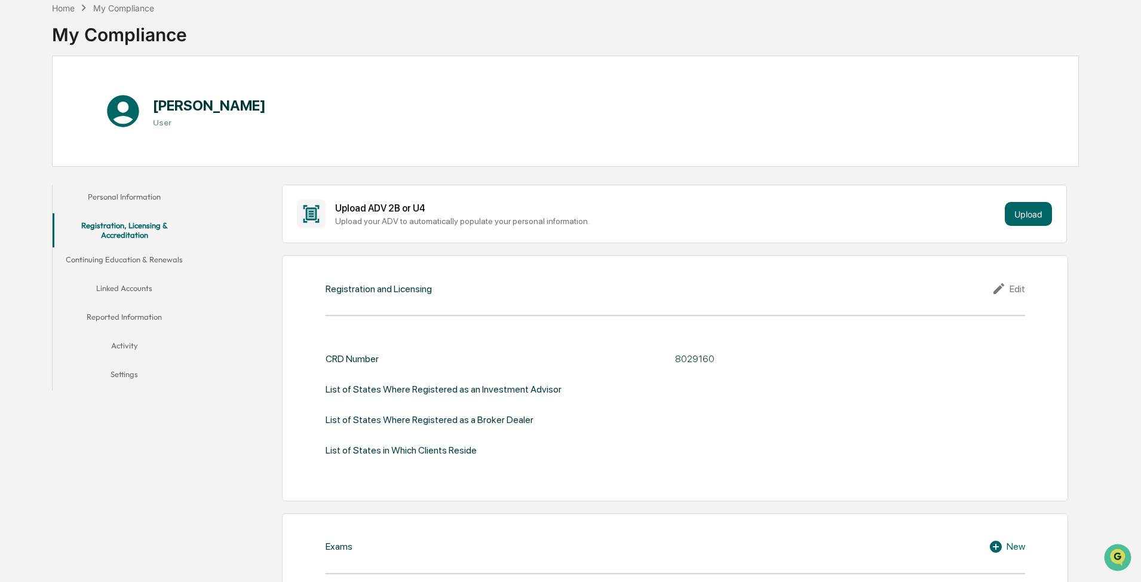
scroll to position [0, 0]
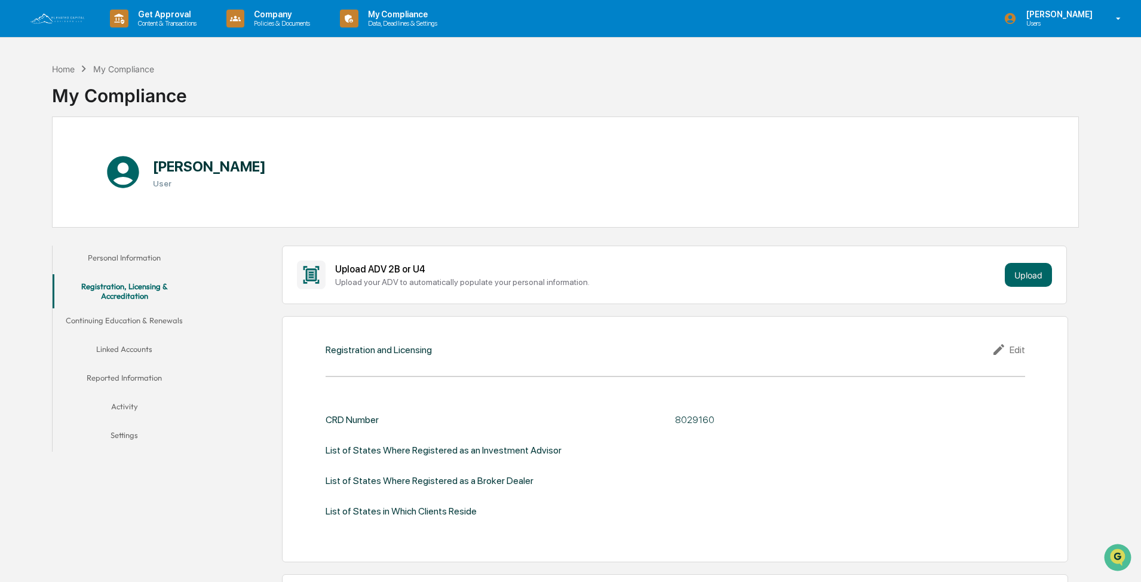
click at [128, 321] on button "Continuing Education & Renewals" at bounding box center [124, 322] width 143 height 29
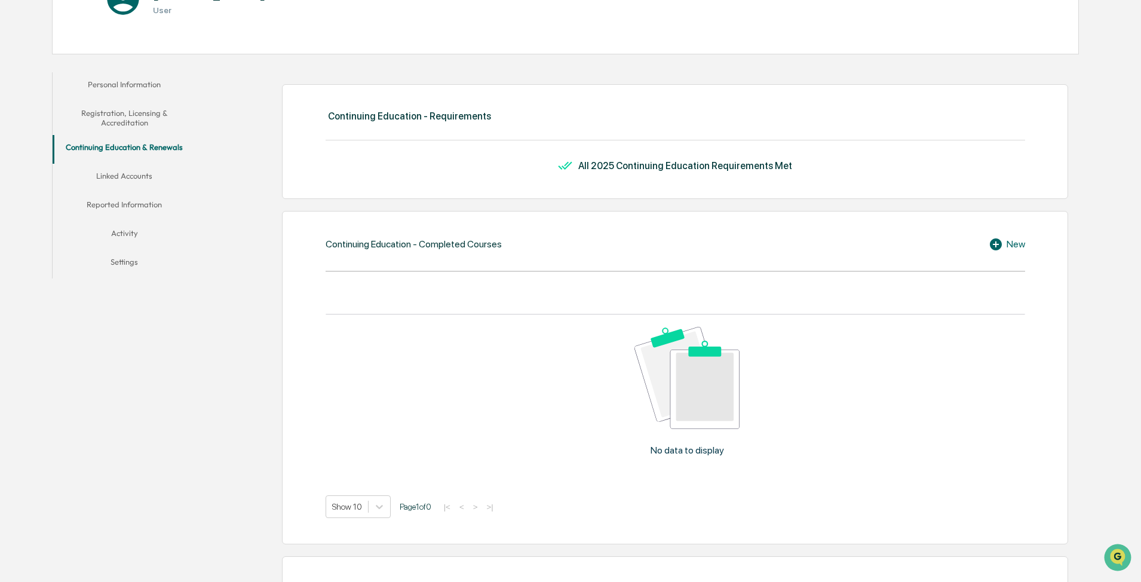
scroll to position [179, 0]
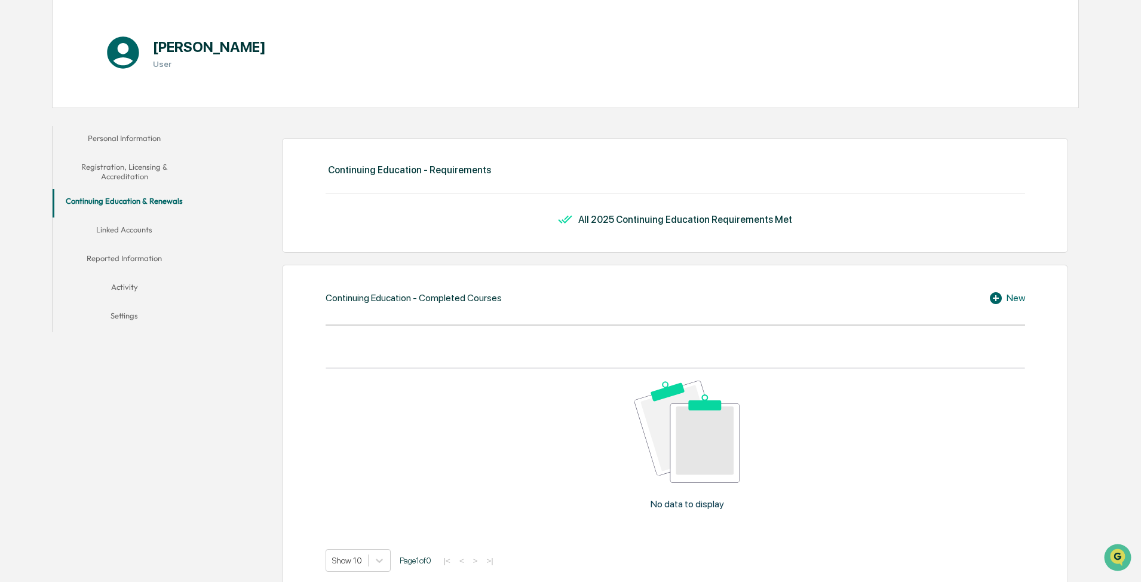
click at [130, 235] on button "Linked Accounts" at bounding box center [124, 231] width 143 height 29
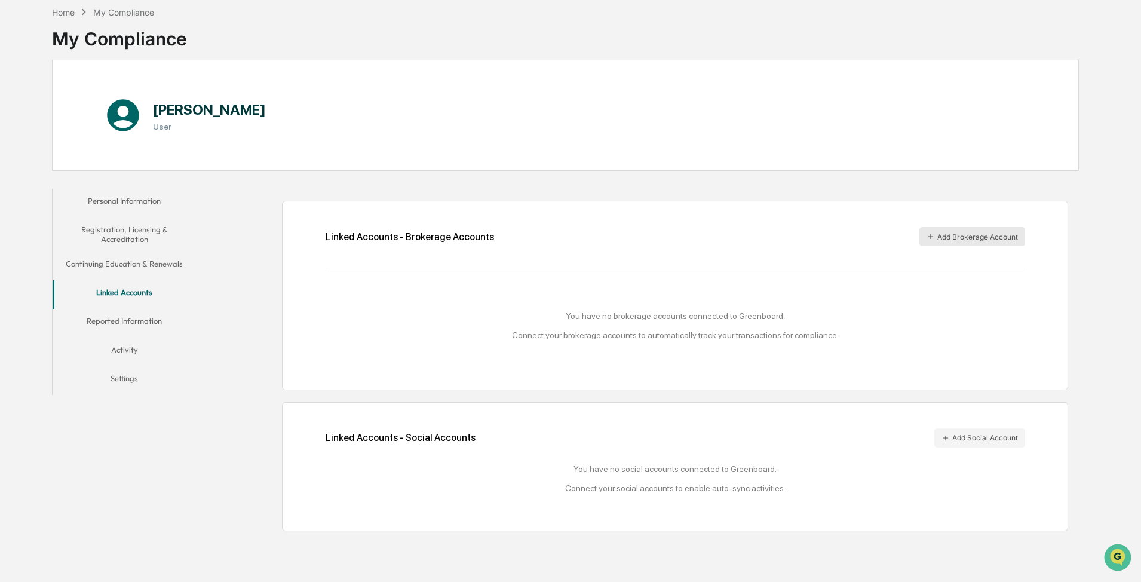
click at [947, 237] on button "Add Brokerage Account" at bounding box center [972, 236] width 106 height 19
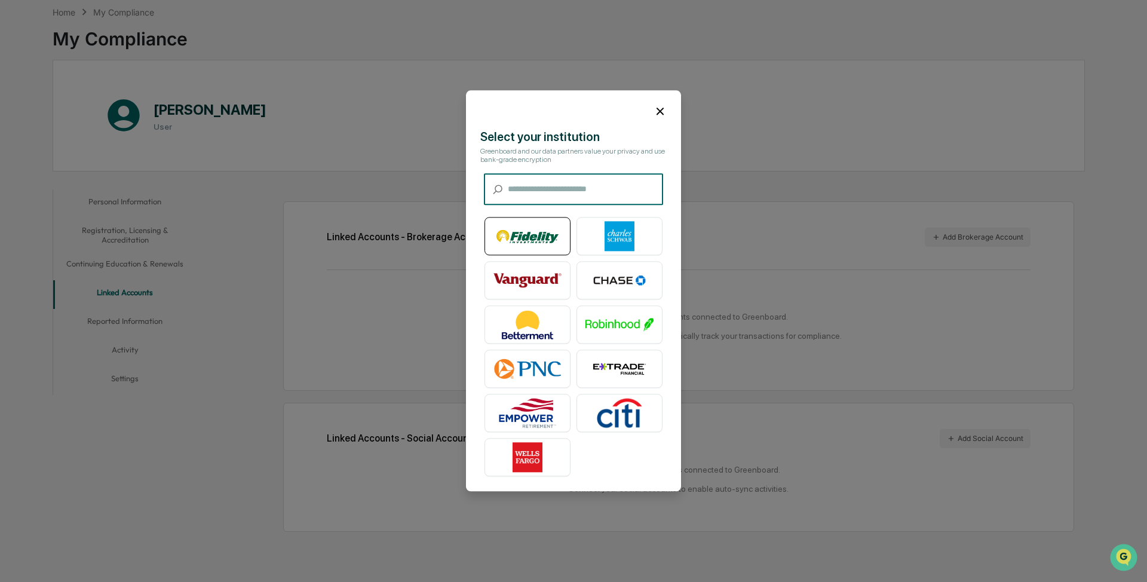
click at [537, 242] on img at bounding box center [527, 237] width 68 height 30
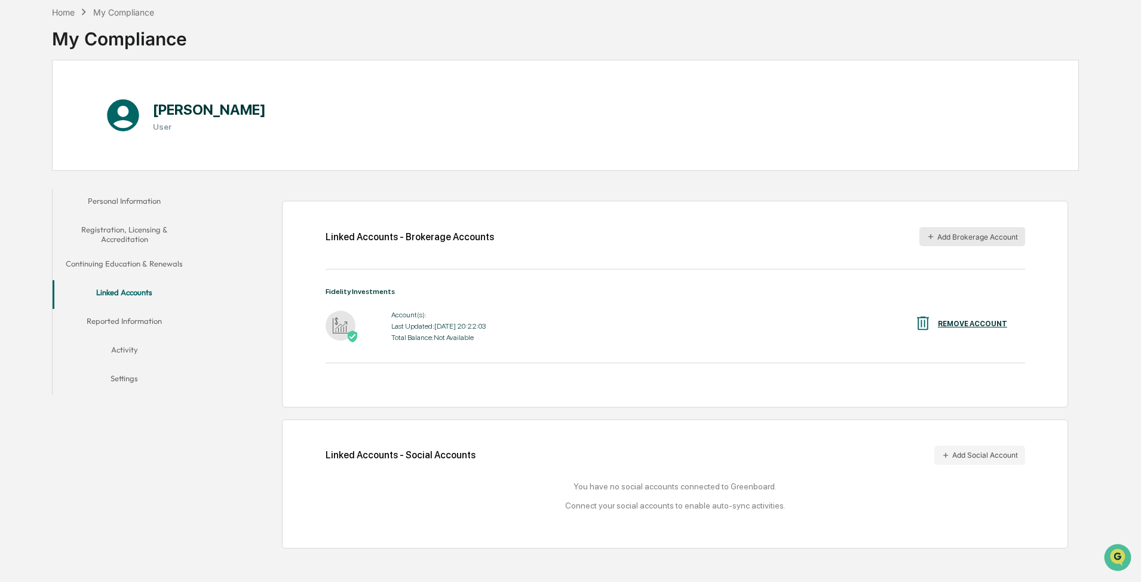
click at [981, 234] on button "Add Brokerage Account" at bounding box center [972, 236] width 106 height 19
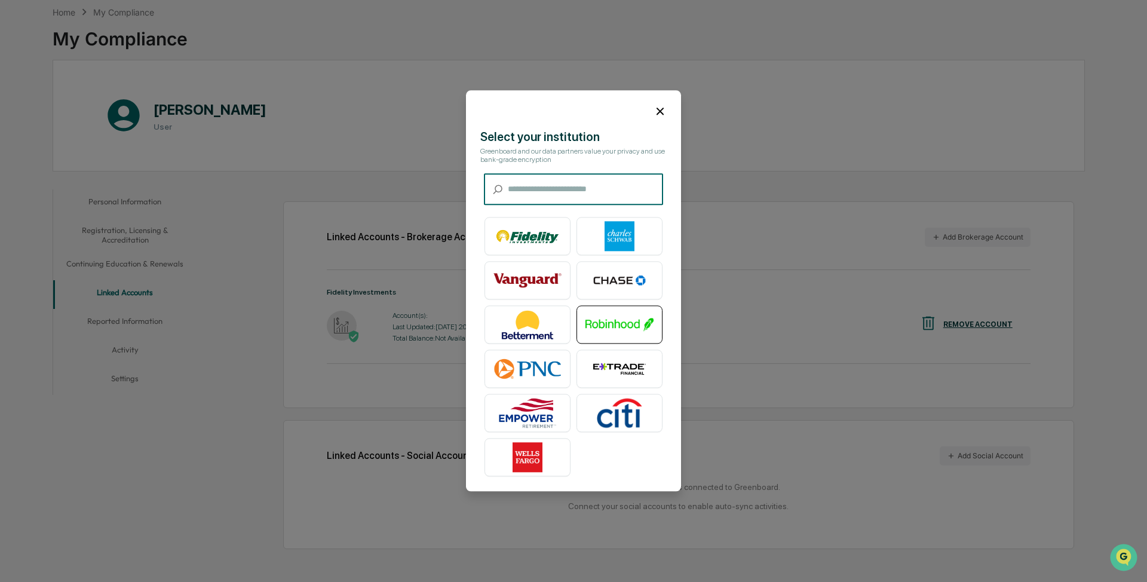
click at [631, 318] on img at bounding box center [619, 325] width 68 height 30
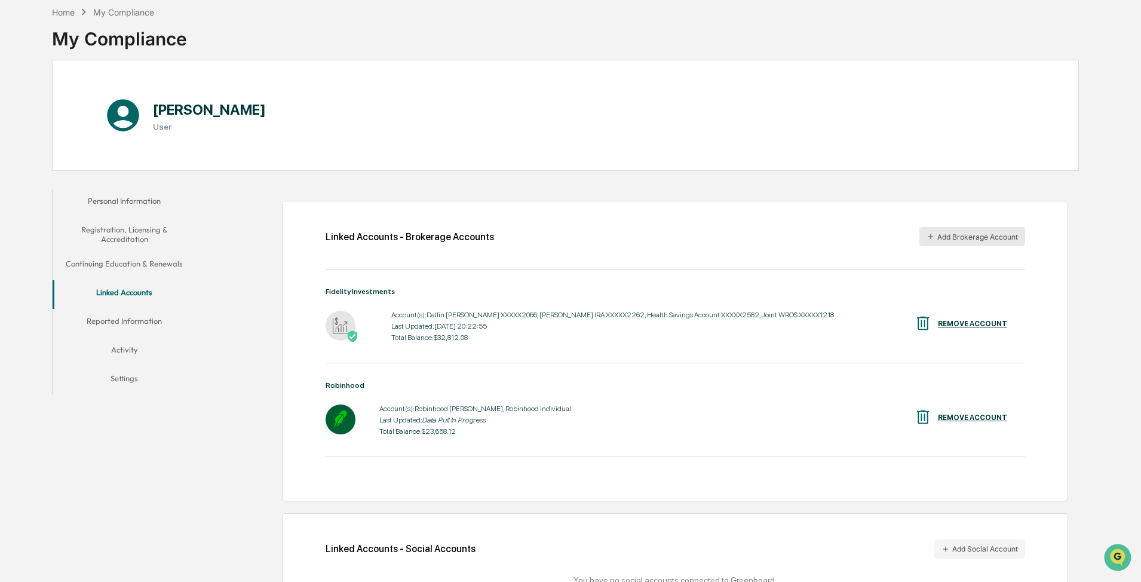
click at [975, 233] on button "Add Brokerage Account" at bounding box center [972, 236] width 106 height 19
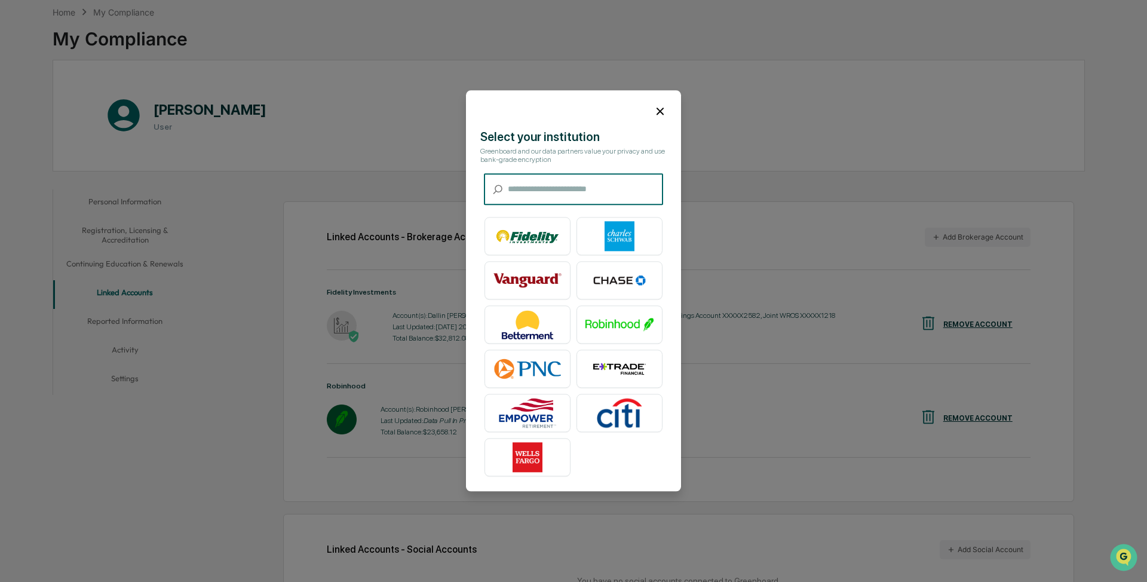
click at [563, 181] on input "text" at bounding box center [585, 190] width 155 height 32
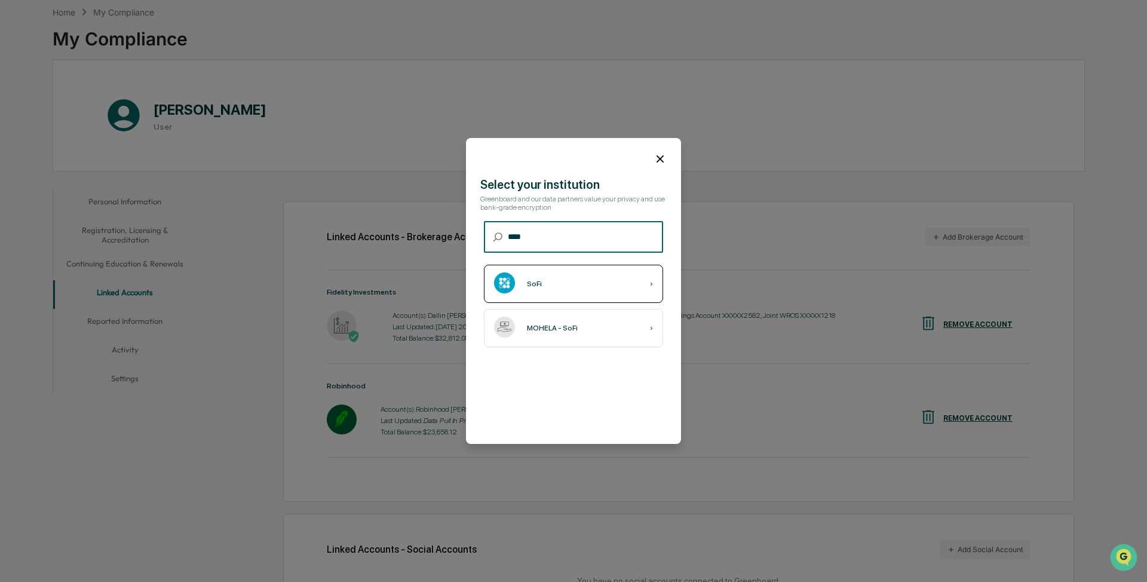
type input "****"
click at [564, 288] on div "SoFi ›" at bounding box center [573, 284] width 179 height 38
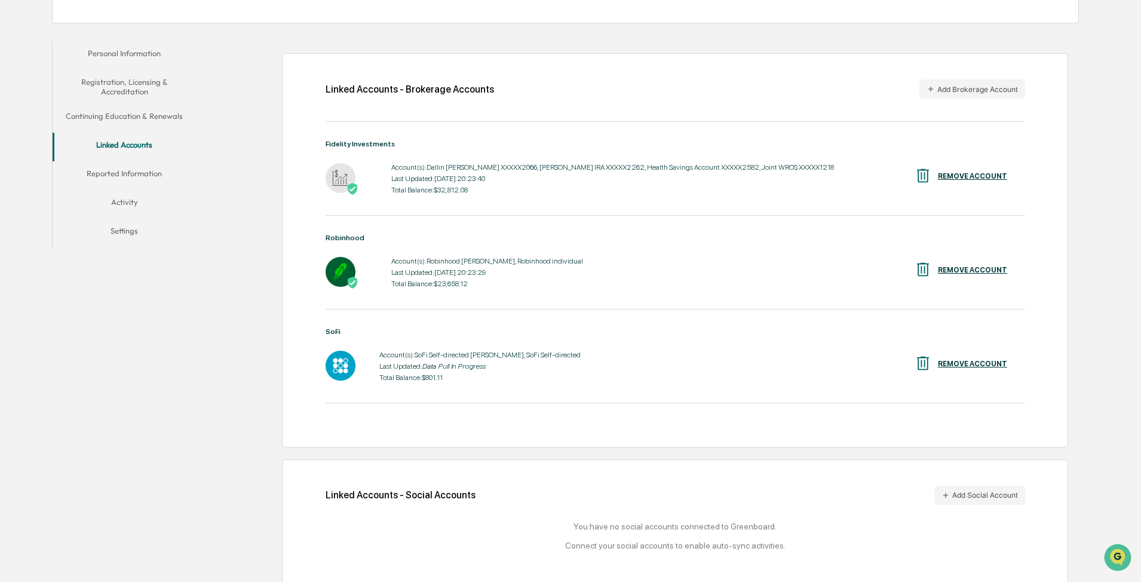
scroll to position [217, 0]
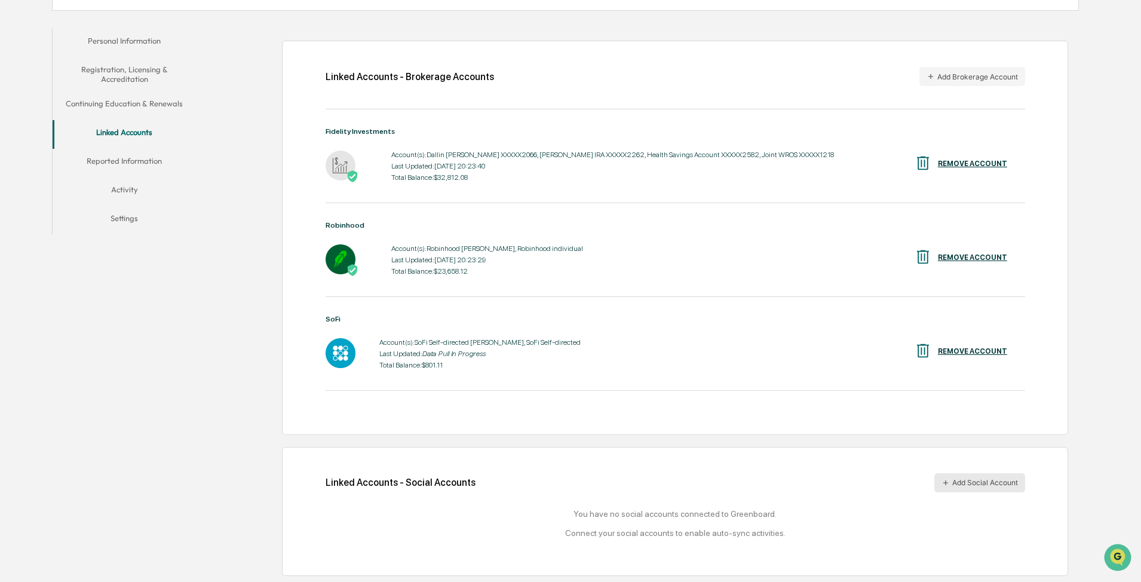
click at [980, 485] on button "Add Social Account" at bounding box center [979, 482] width 91 height 19
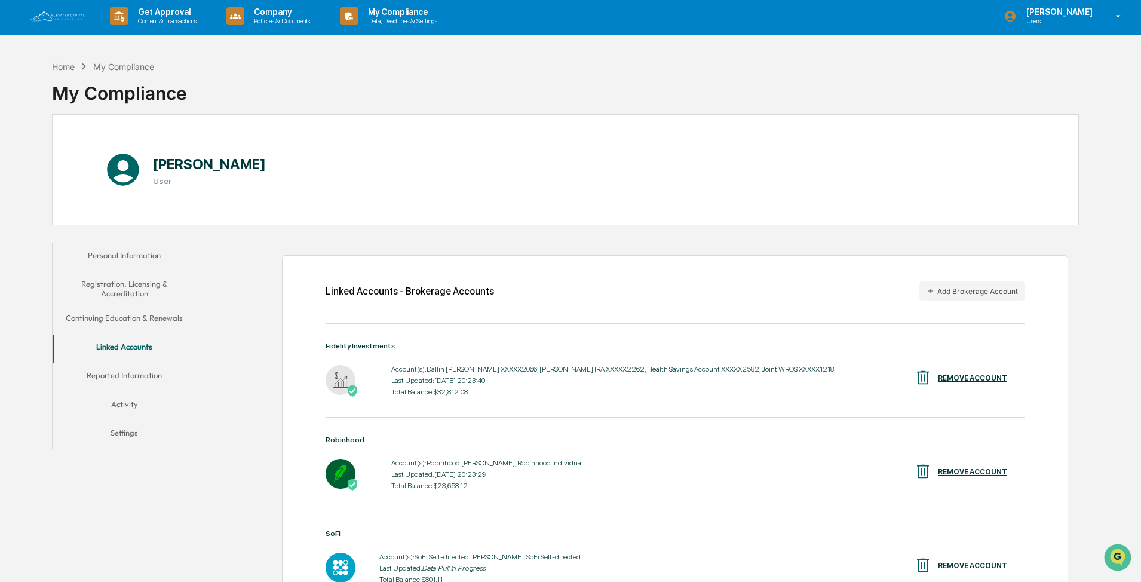
scroll to position [0, 0]
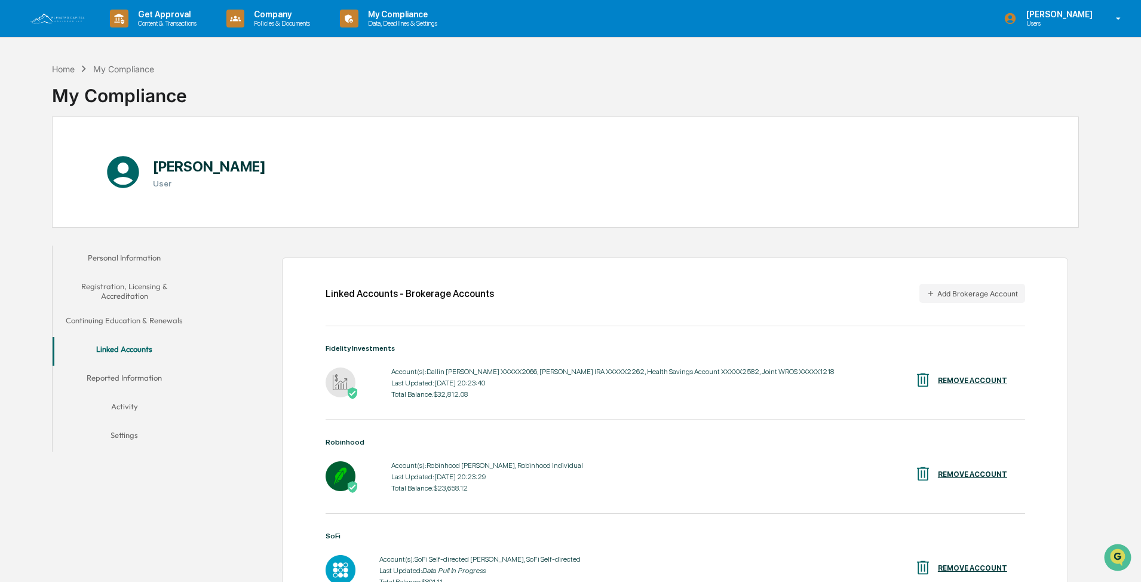
click at [149, 373] on button "Reported Information" at bounding box center [124, 379] width 143 height 29
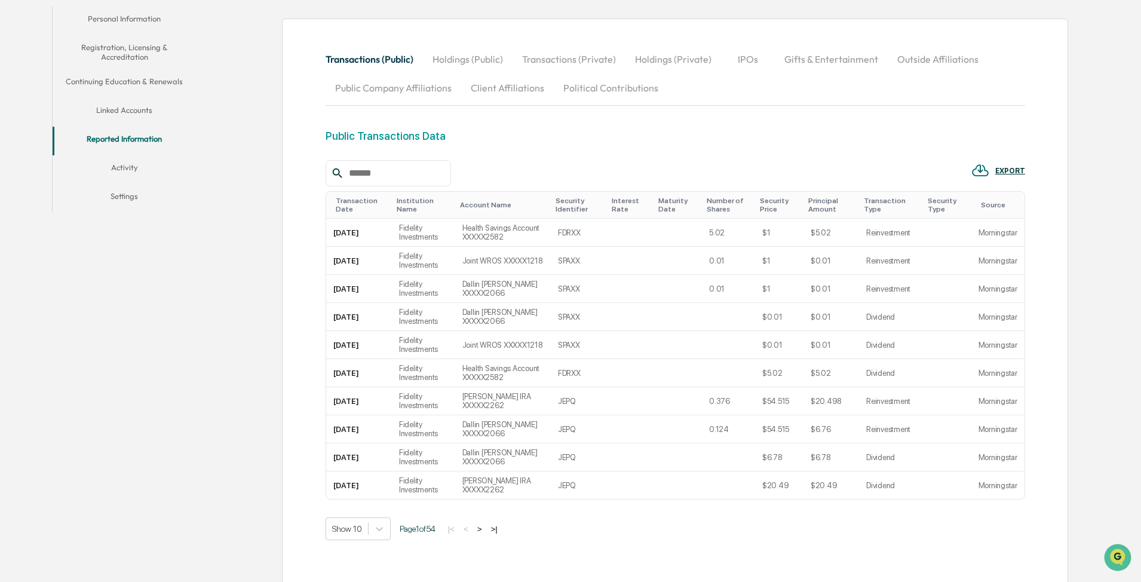
scroll to position [179, 0]
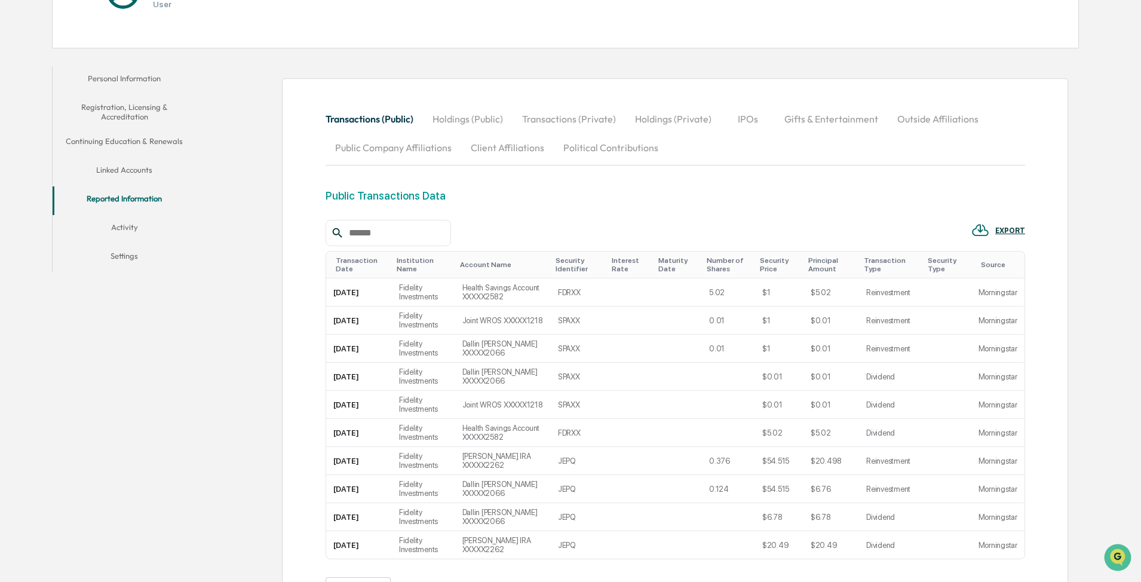
click at [485, 122] on button "Holdings (Public)" at bounding box center [468, 119] width 90 height 29
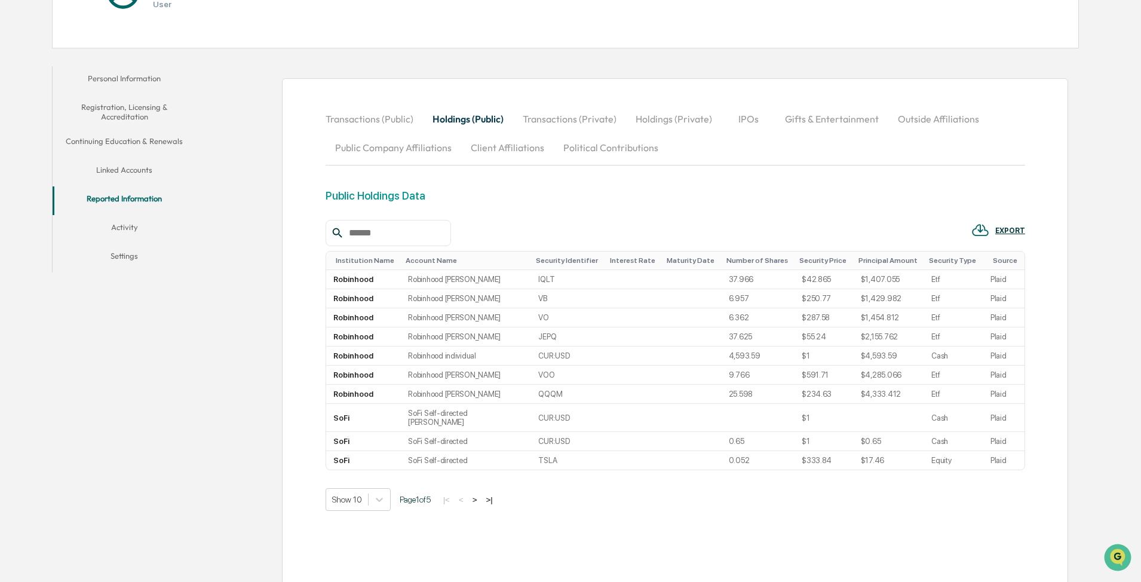
click at [572, 124] on button "Transactions (Private)" at bounding box center [569, 119] width 113 height 29
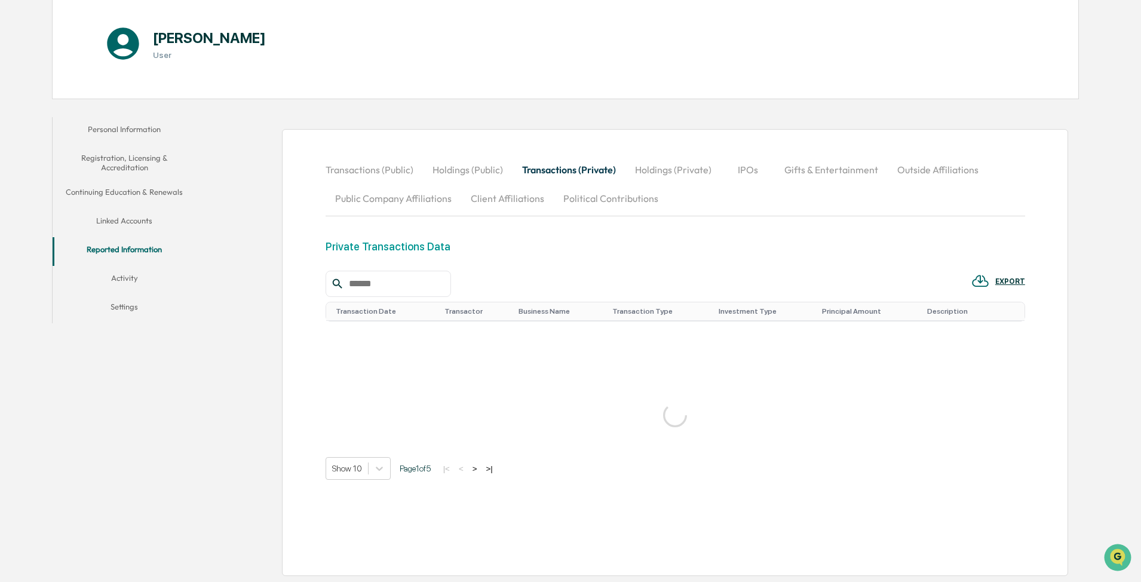
scroll to position [155, 0]
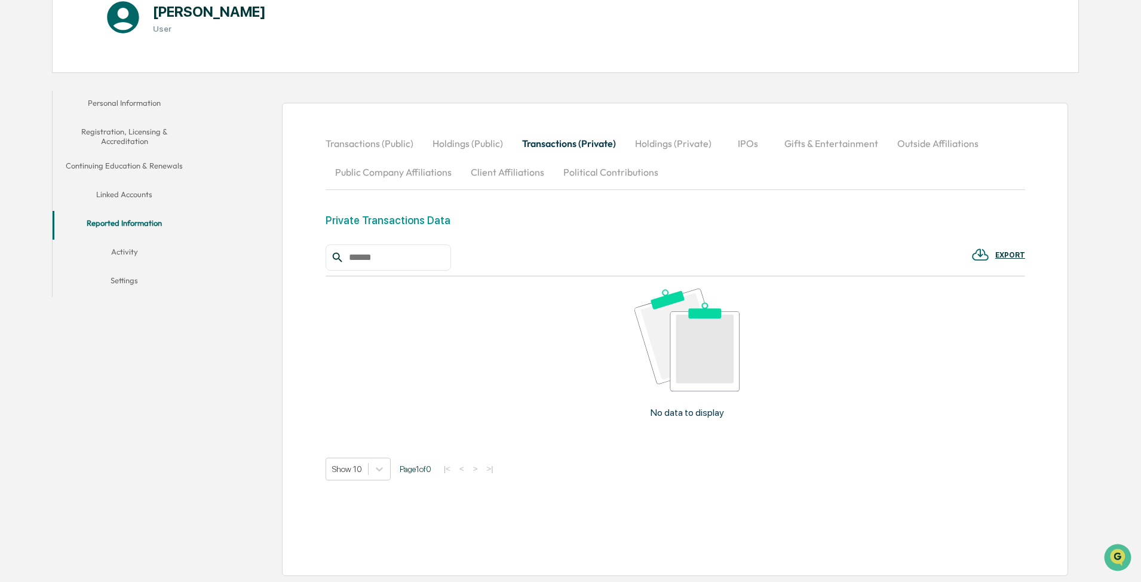
click at [468, 142] on button "Holdings (Public)" at bounding box center [468, 143] width 90 height 29
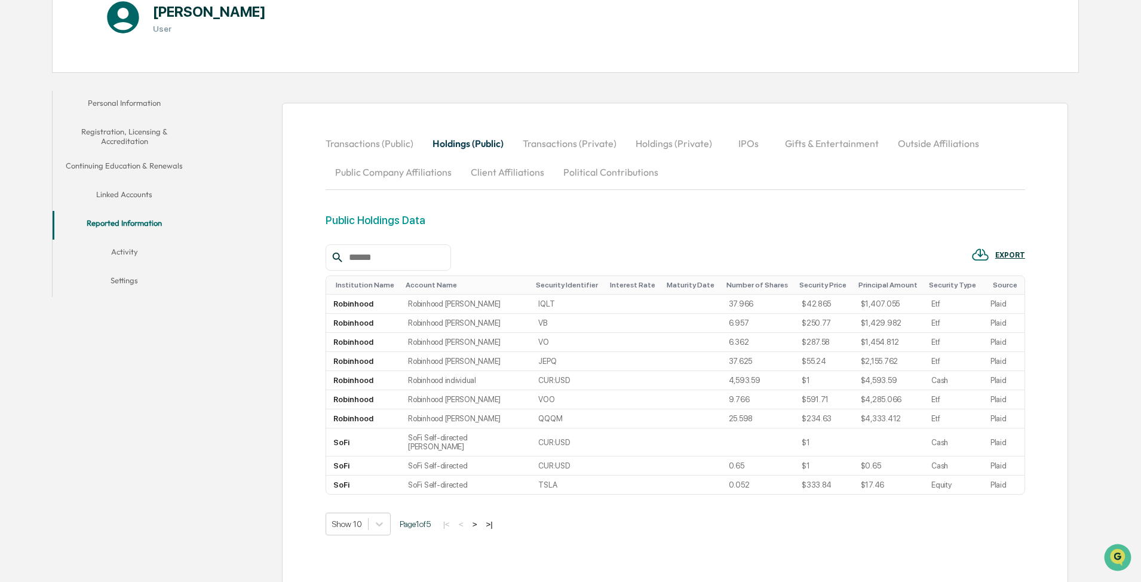
click at [398, 171] on button "Public Company Affiliations" at bounding box center [393, 172] width 136 height 29
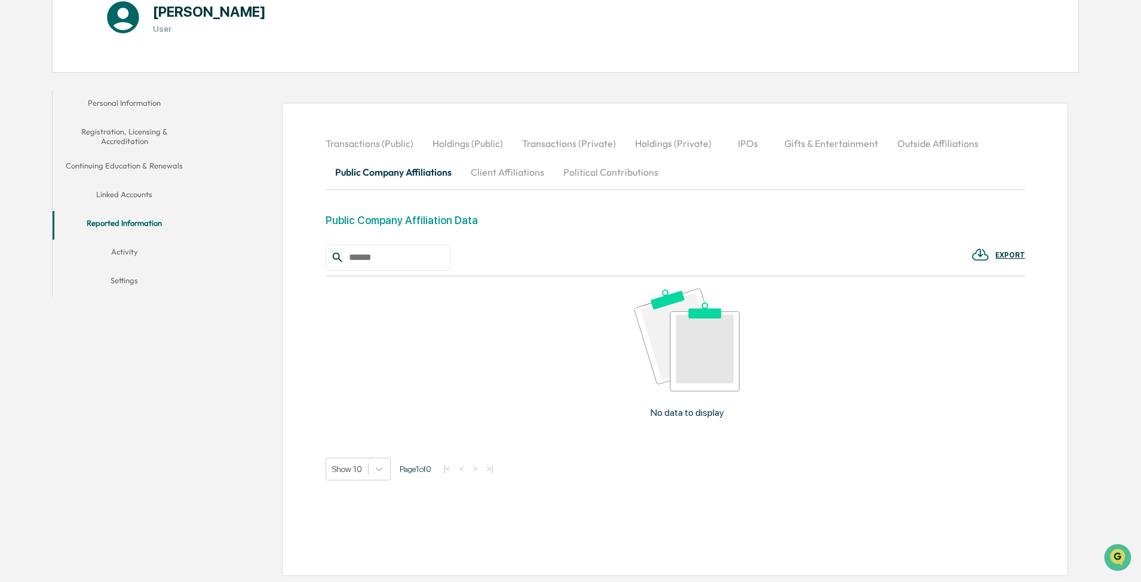
click at [928, 142] on button "Outside Affiliations" at bounding box center [937, 143] width 100 height 29
click at [511, 173] on button "Client Affiliations" at bounding box center [507, 172] width 93 height 29
click at [591, 176] on button "Political Contributions" at bounding box center [611, 172] width 114 height 29
click at [660, 146] on button "Holdings (Private)" at bounding box center [673, 143] width 96 height 29
click at [561, 143] on button "Transactions (Private)" at bounding box center [568, 143] width 113 height 29
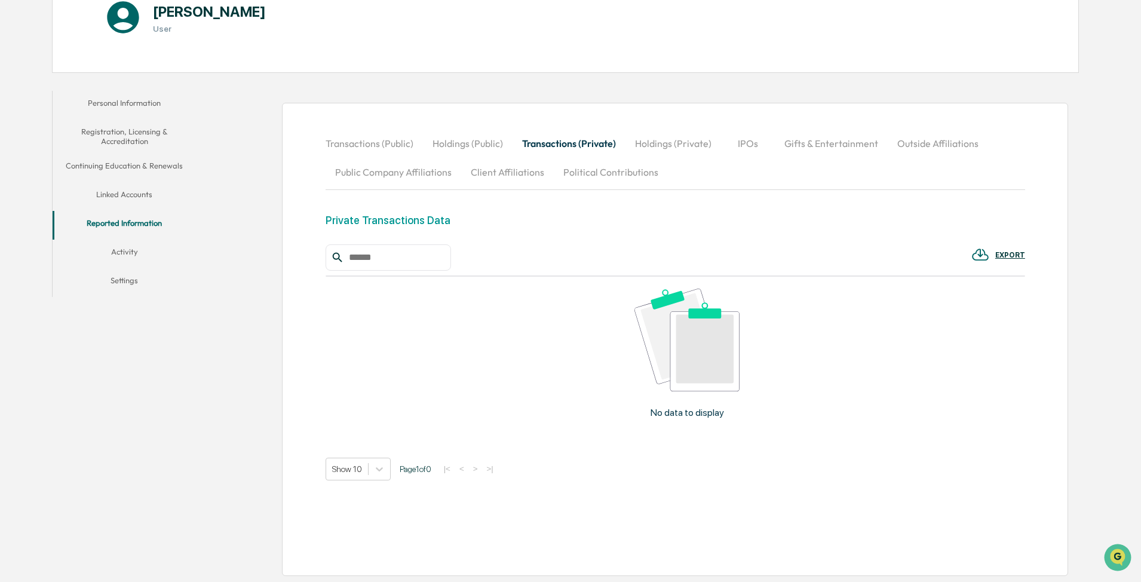
click at [467, 148] on button "Holdings (Public)" at bounding box center [468, 143] width 90 height 29
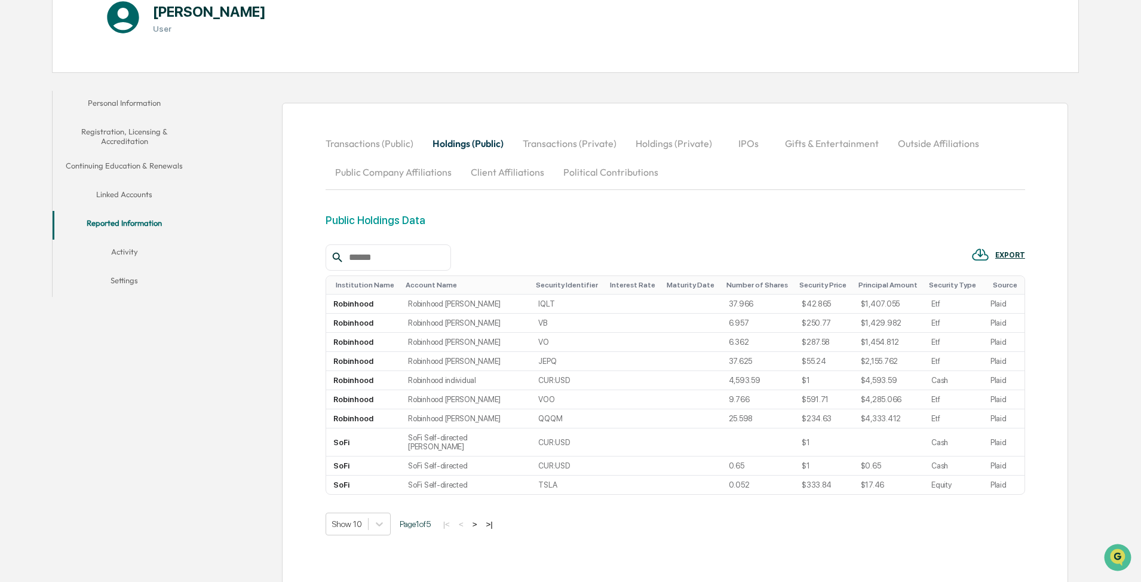
click at [388, 147] on button "Transactions (Public)" at bounding box center [373, 143] width 97 height 29
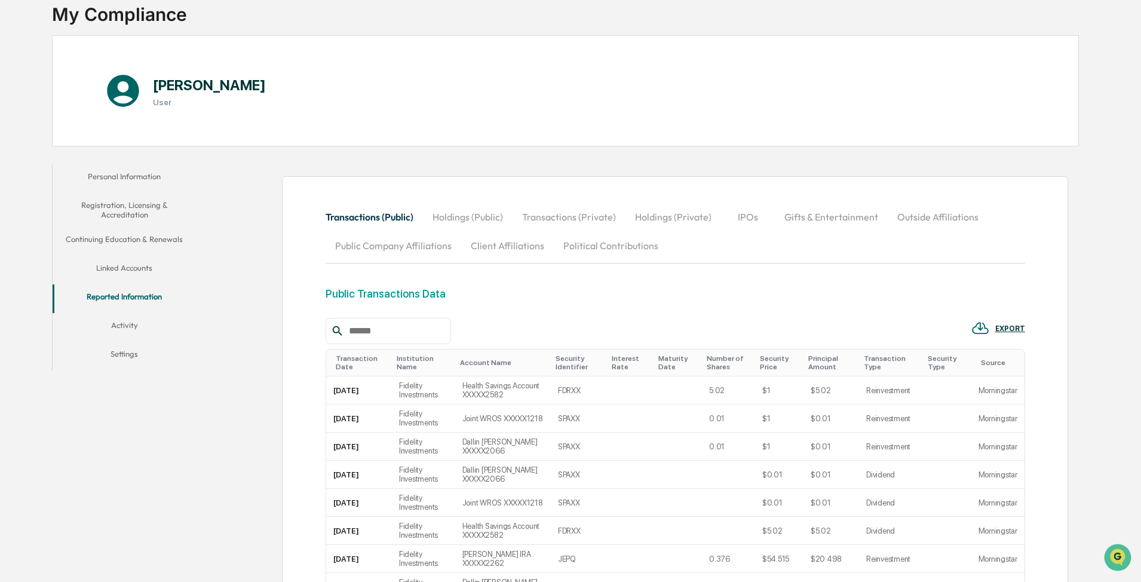
scroll to position [0, 0]
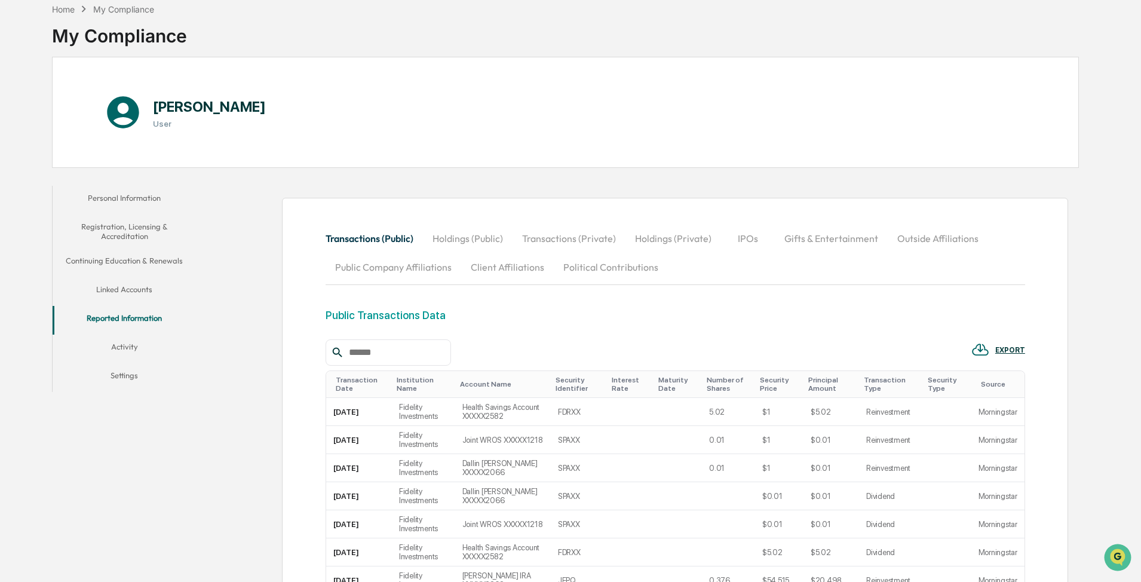
click at [117, 347] on button "Activity" at bounding box center [124, 348] width 143 height 29
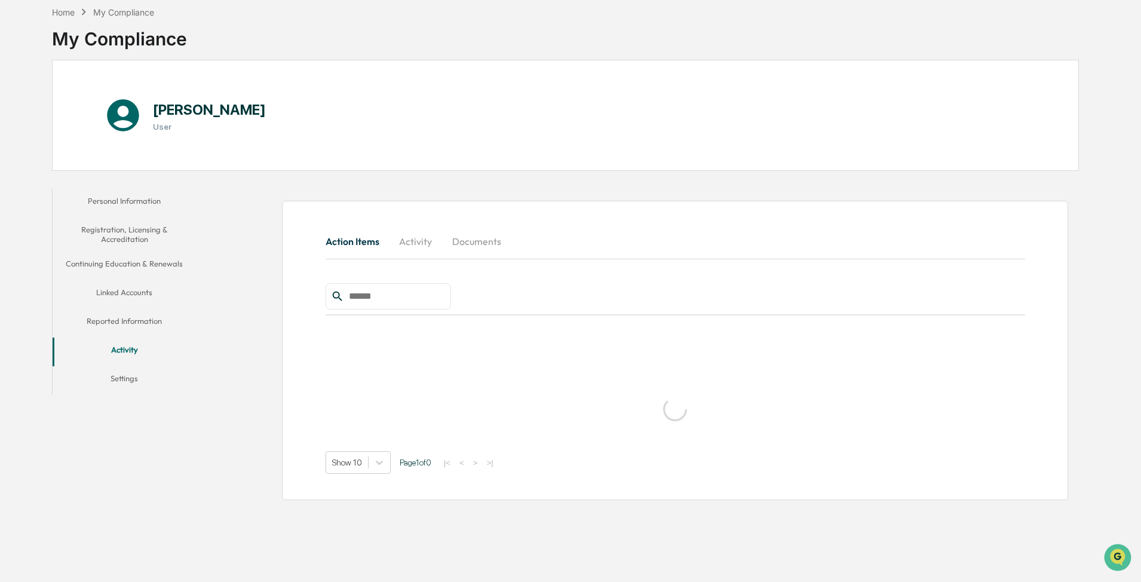
scroll to position [57, 0]
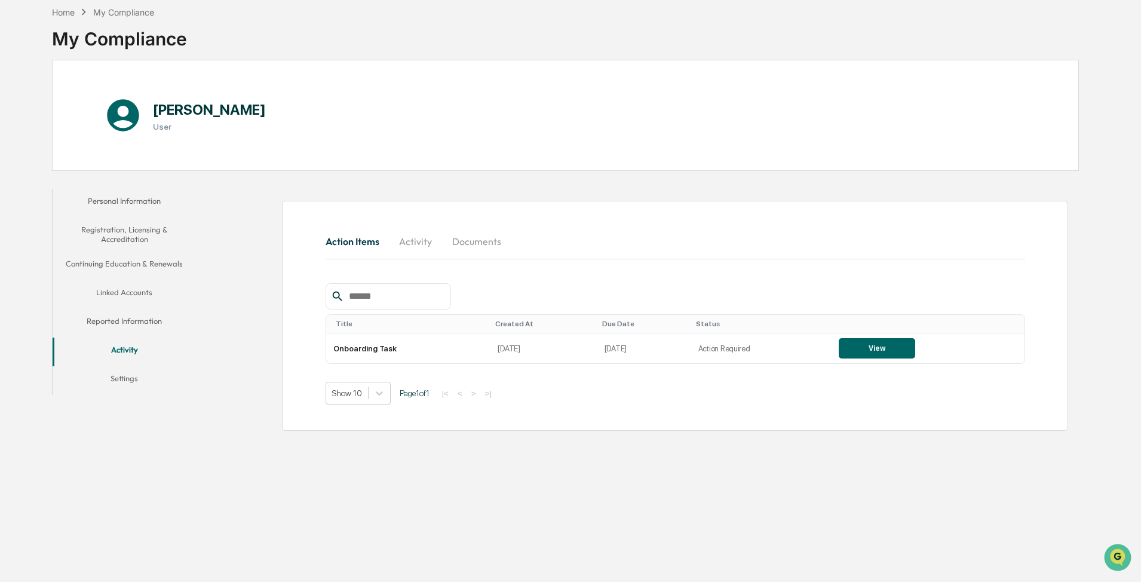
click at [124, 379] on button "Settings" at bounding box center [124, 380] width 143 height 29
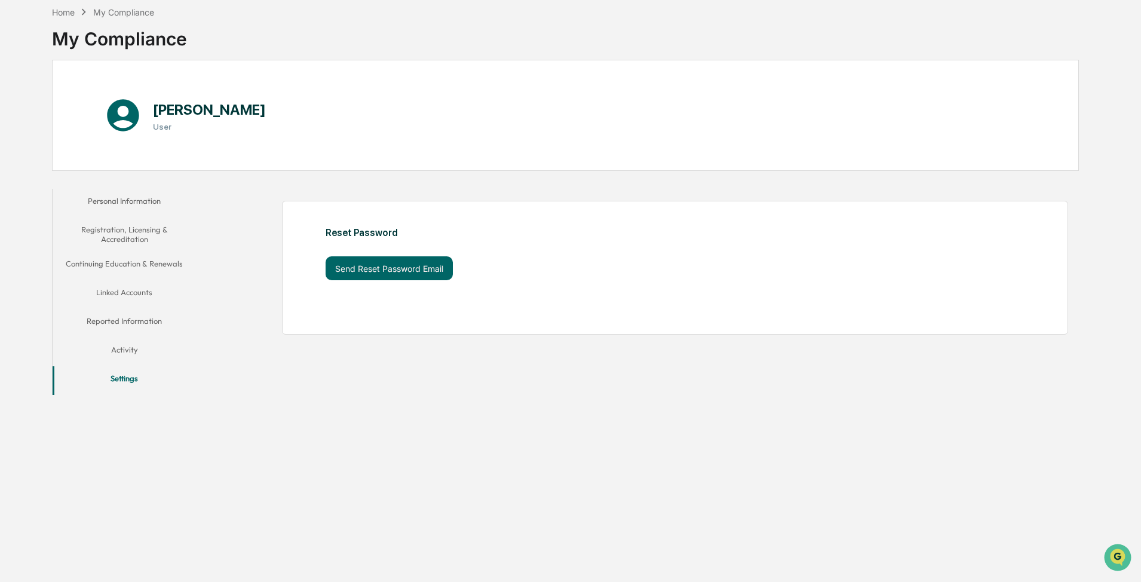
click at [131, 350] on button "Activity" at bounding box center [124, 351] width 143 height 29
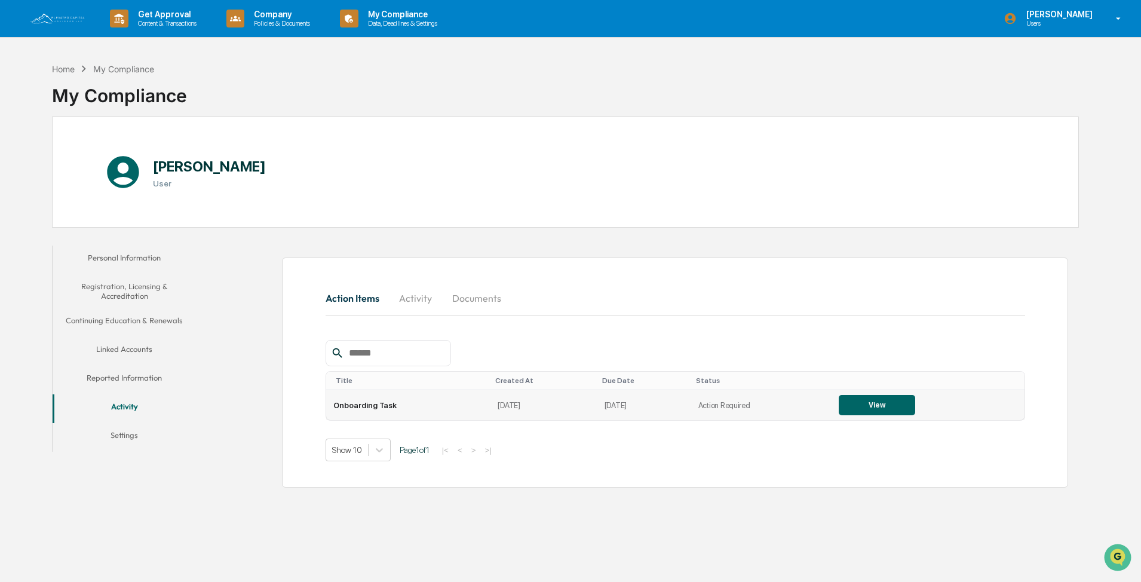
click at [883, 405] on button "View" at bounding box center [876, 405] width 76 height 20
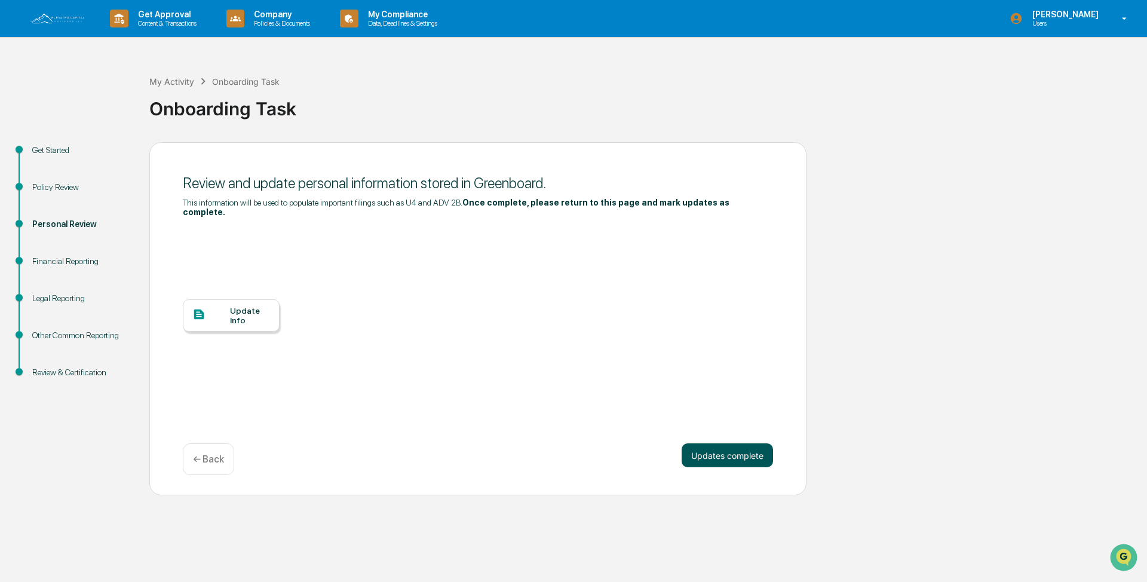
click at [709, 443] on button "Updates complete" at bounding box center [726, 455] width 91 height 24
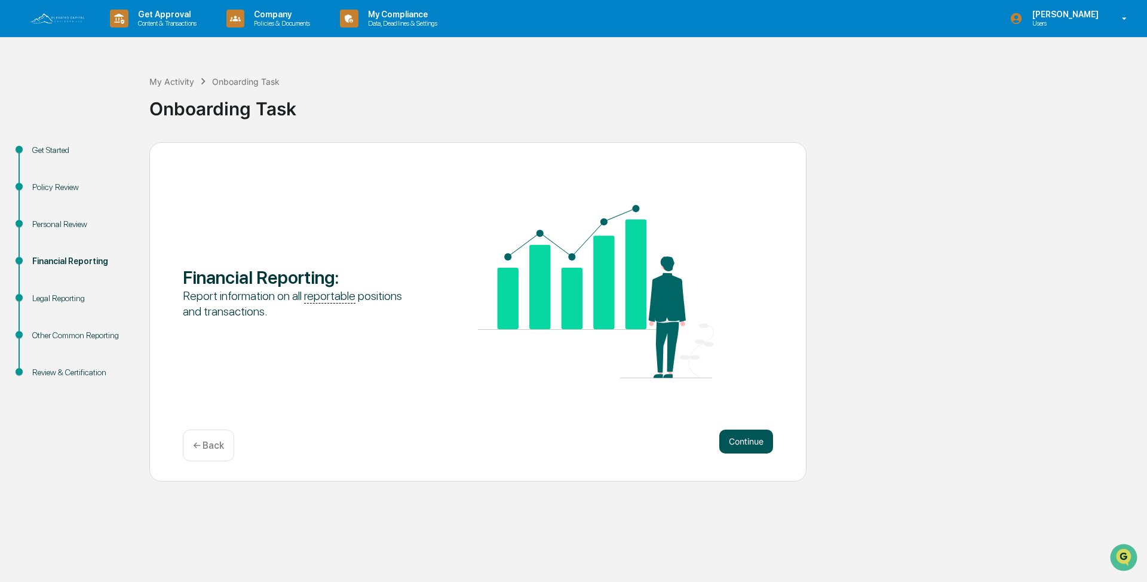
click at [745, 437] on button "Continue" at bounding box center [746, 441] width 54 height 24
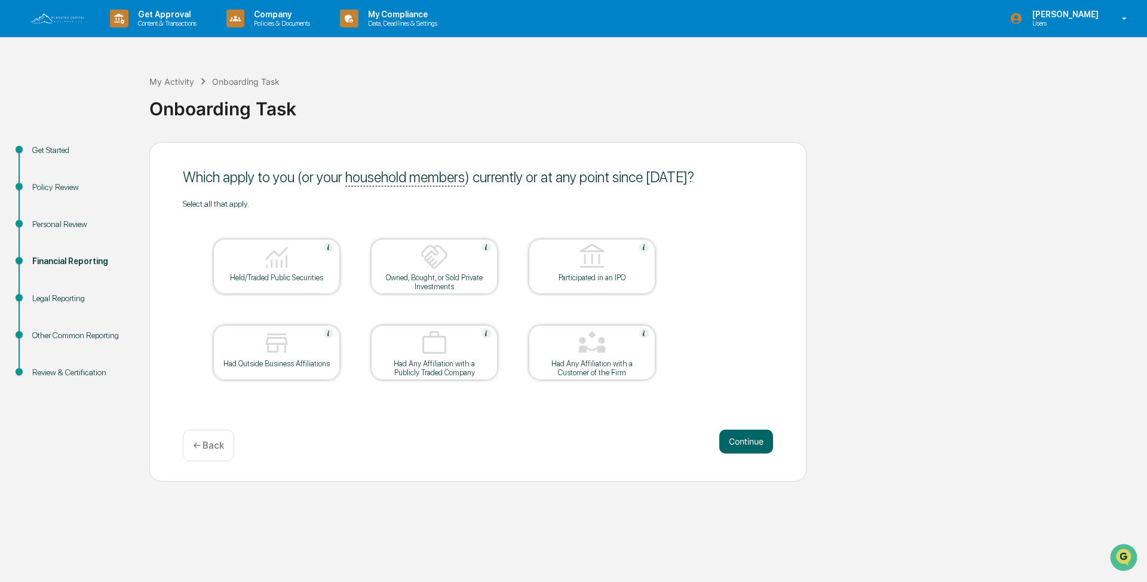
click at [296, 271] on div at bounding box center [276, 257] width 119 height 30
click at [742, 441] on button "Continue" at bounding box center [746, 441] width 54 height 24
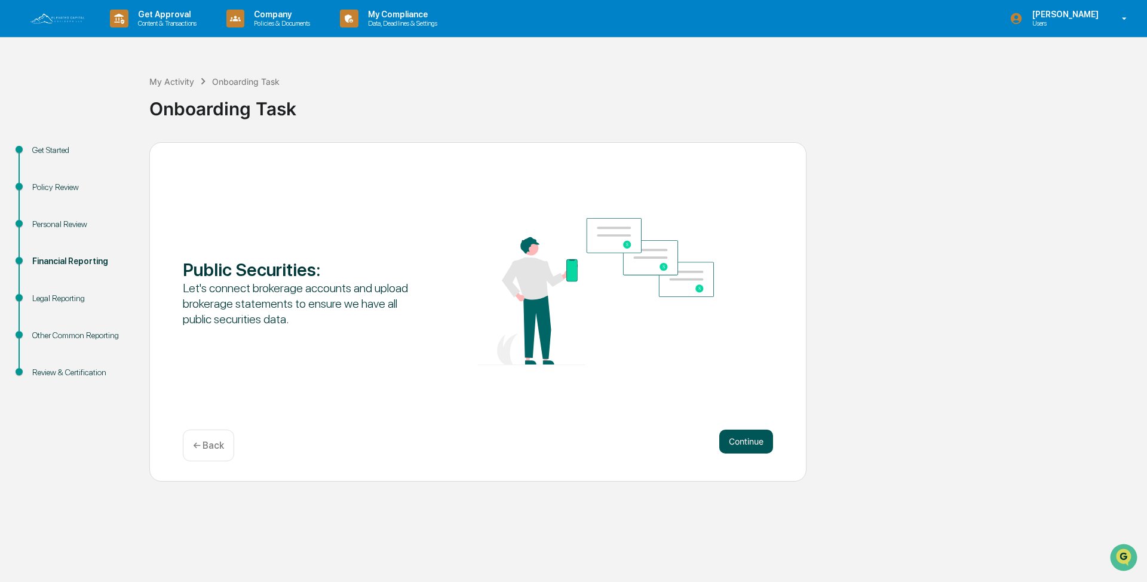
click at [730, 446] on button "Continue" at bounding box center [746, 441] width 54 height 24
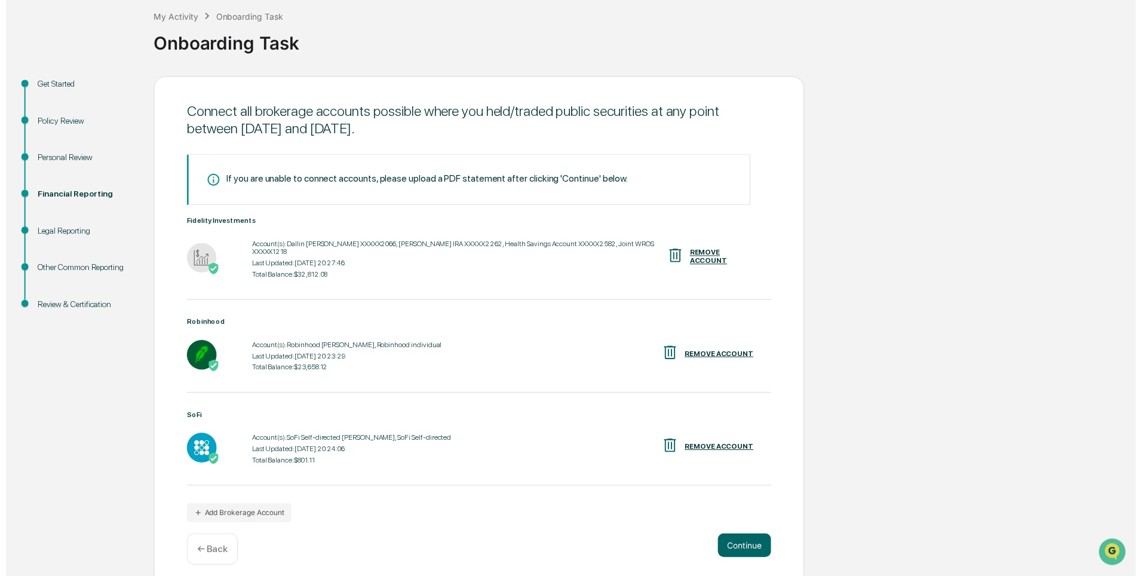
scroll to position [66, 0]
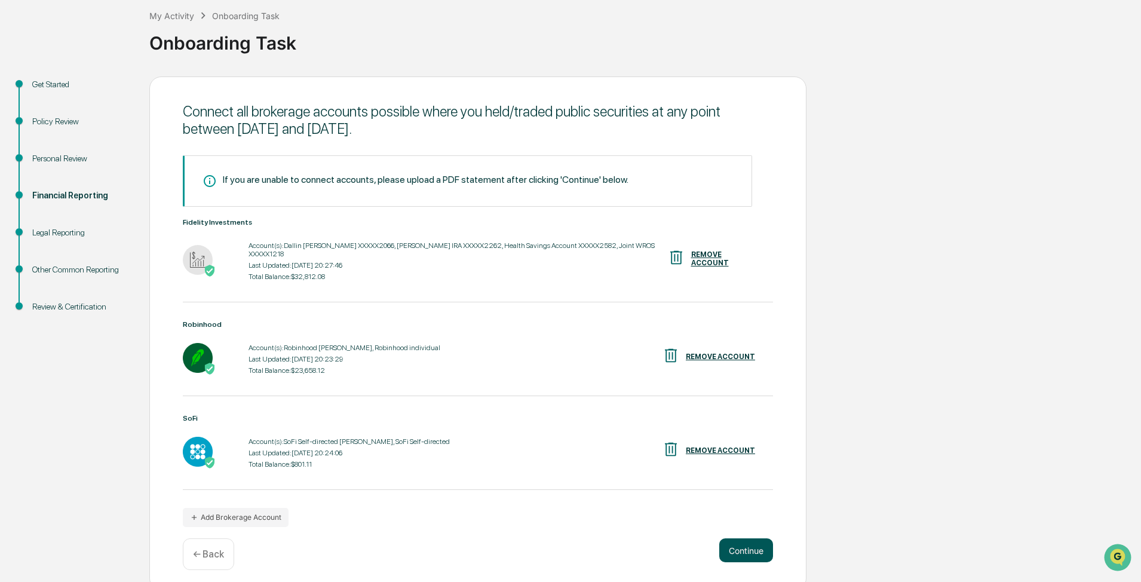
click at [730, 539] on button "Continue" at bounding box center [746, 550] width 54 height 24
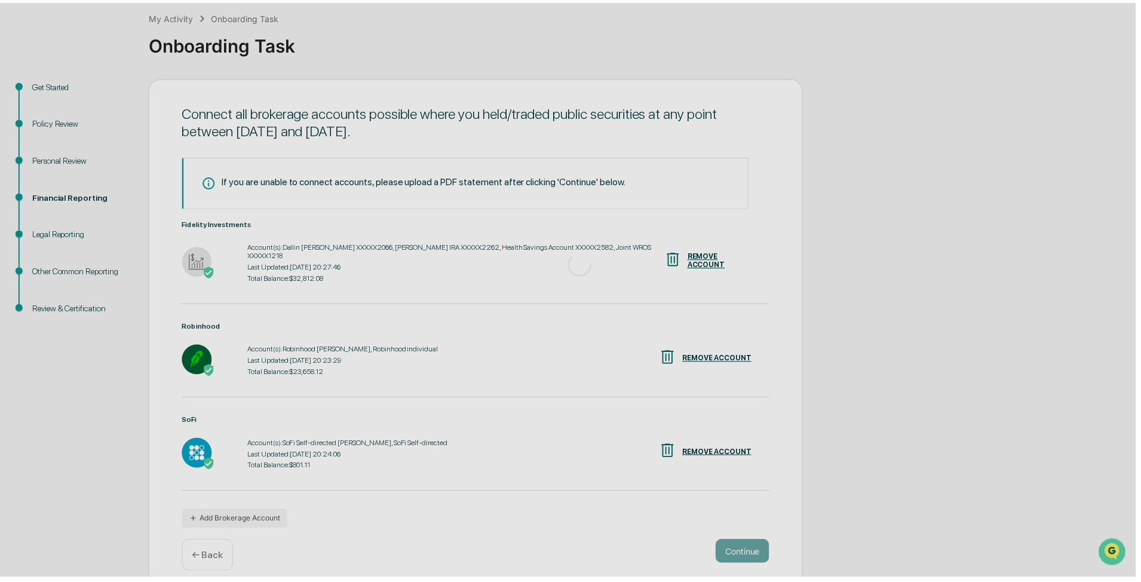
scroll to position [0, 0]
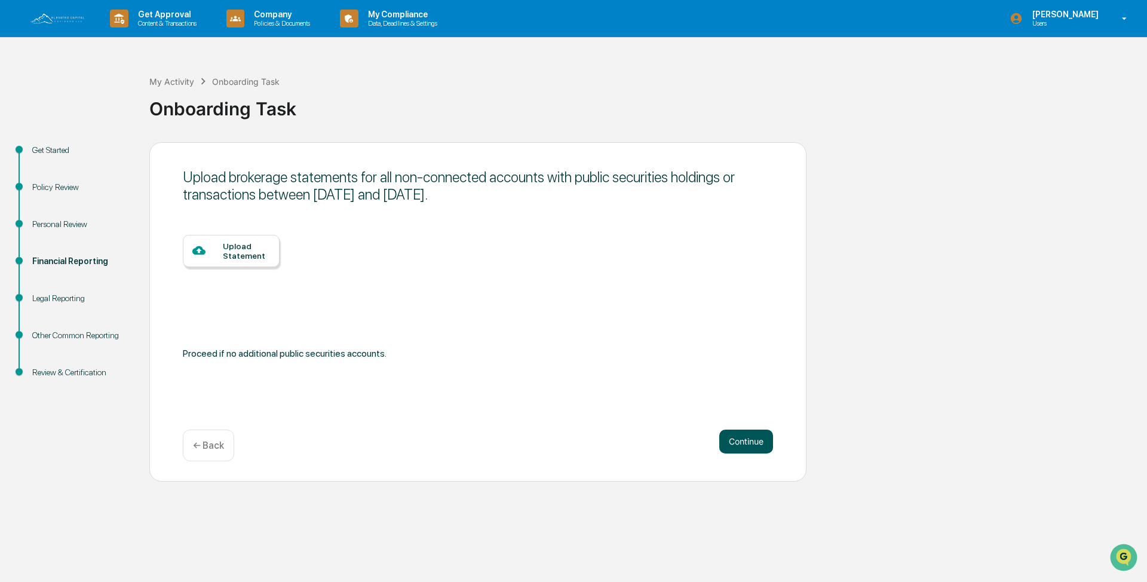
click at [754, 440] on button "Continue" at bounding box center [746, 441] width 54 height 24
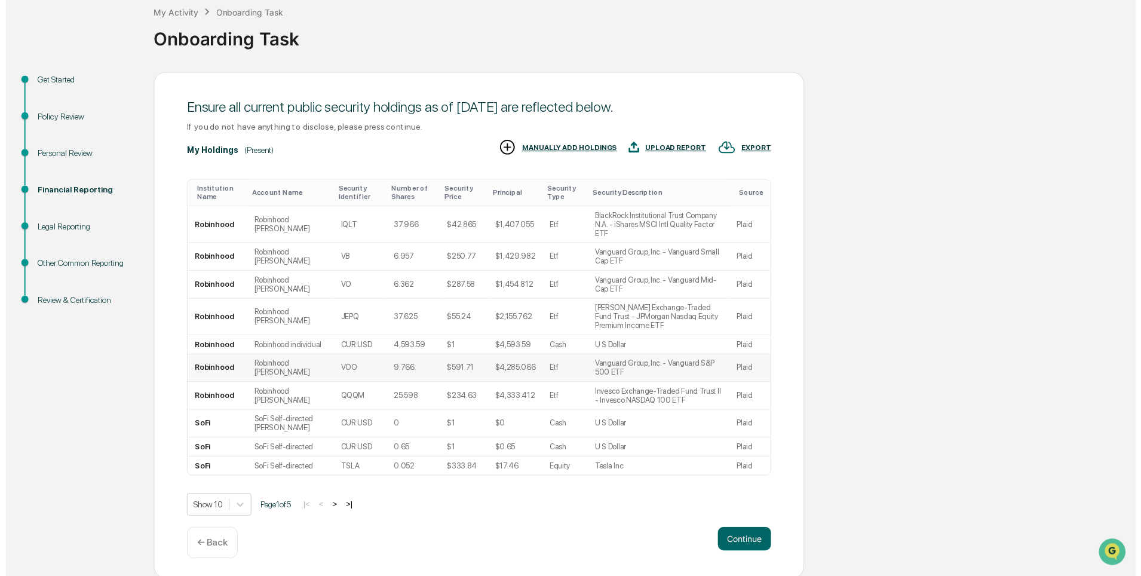
scroll to position [72, 0]
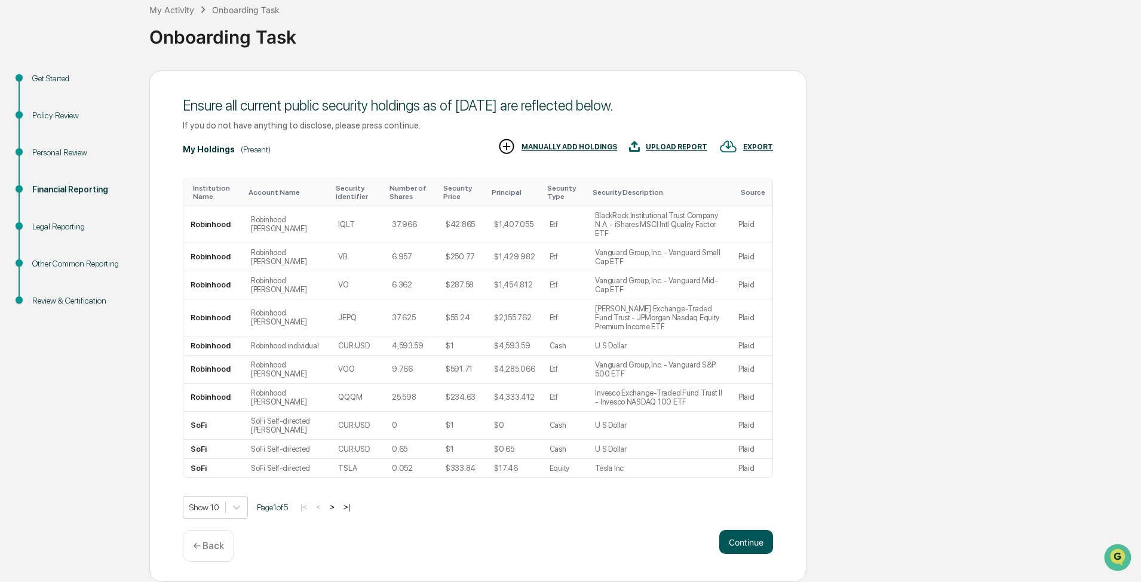
click at [731, 546] on button "Continue" at bounding box center [746, 542] width 54 height 24
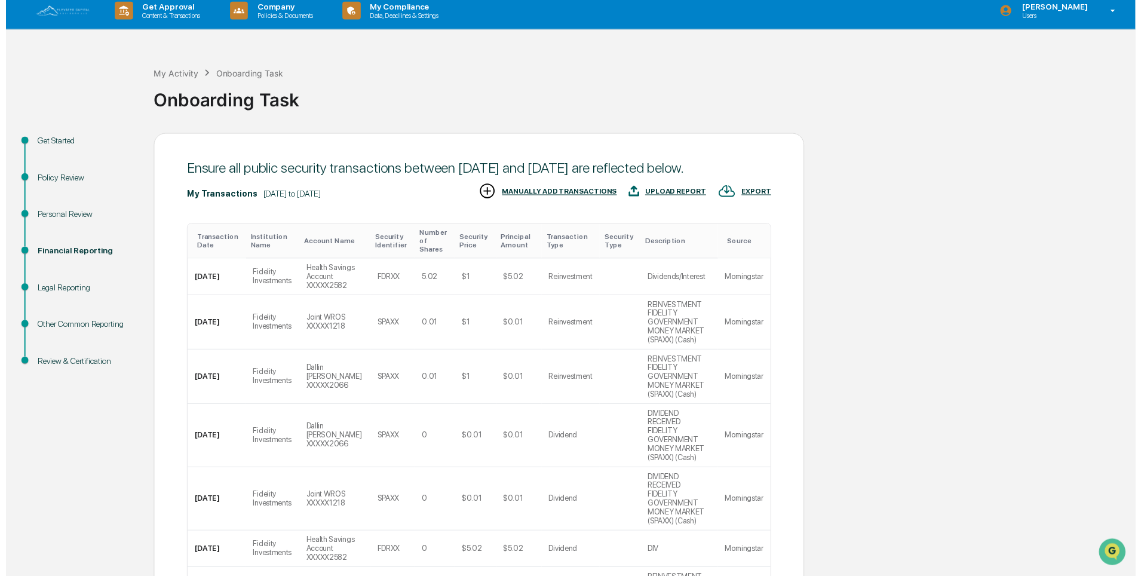
scroll to position [278, 0]
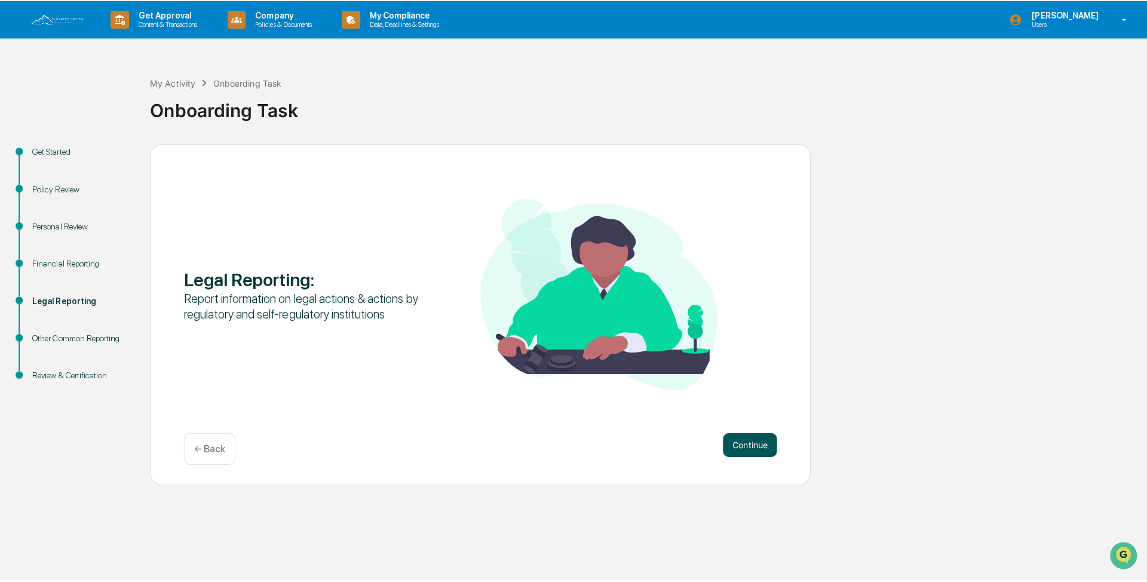
scroll to position [0, 0]
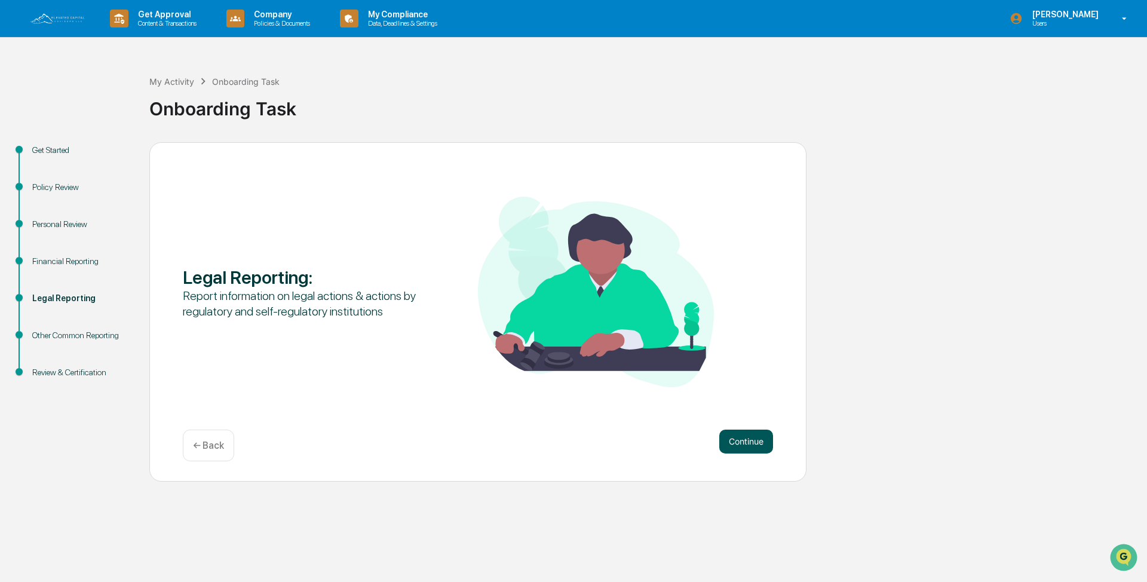
click at [752, 444] on button "Continue" at bounding box center [746, 441] width 54 height 24
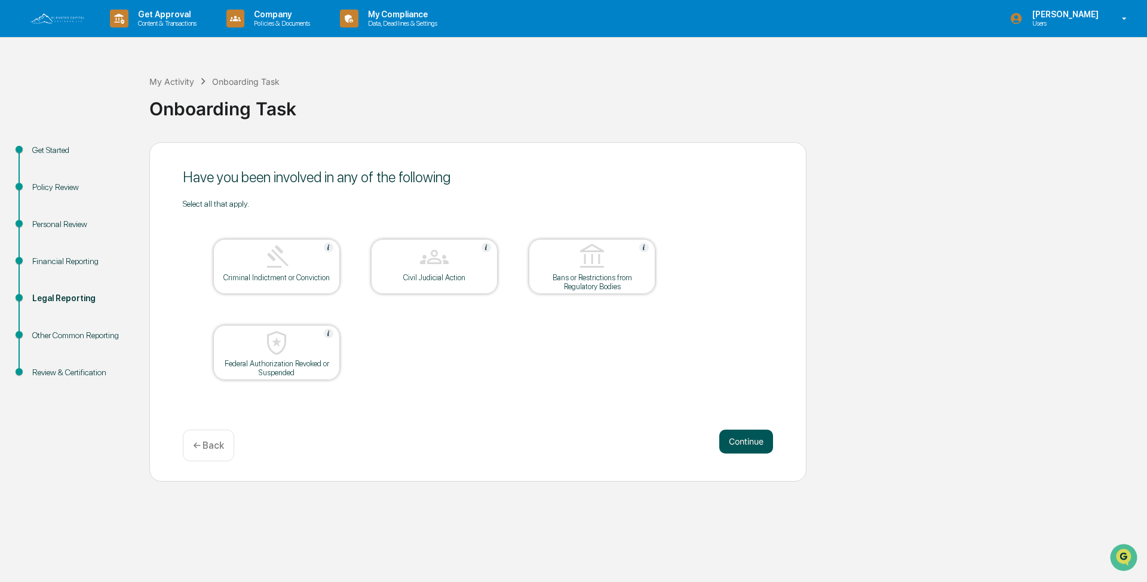
click at [749, 440] on button "Continue" at bounding box center [746, 441] width 54 height 24
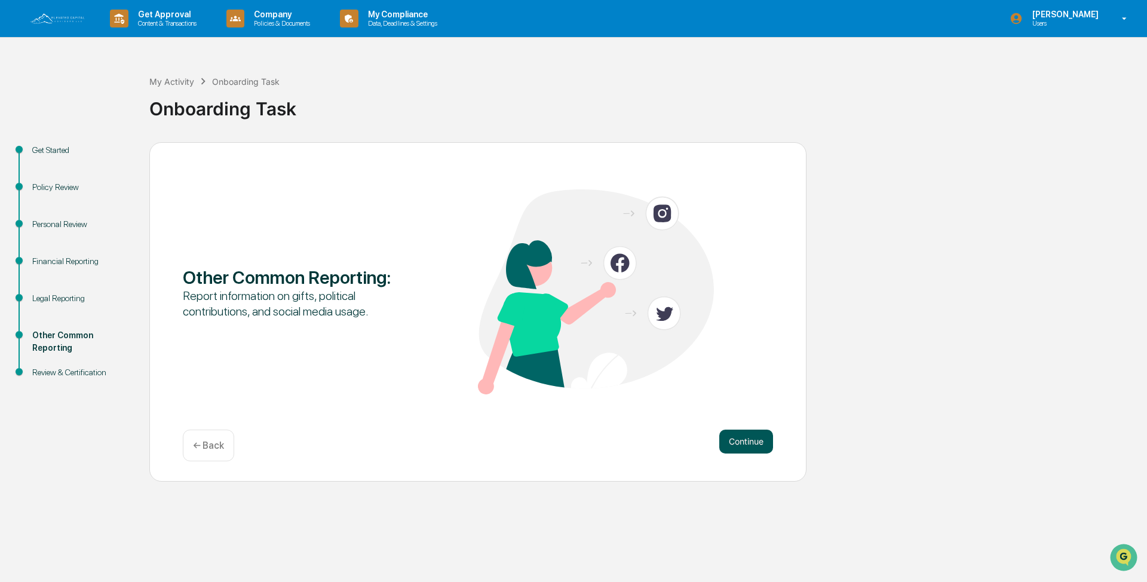
click at [747, 443] on button "Continue" at bounding box center [746, 441] width 54 height 24
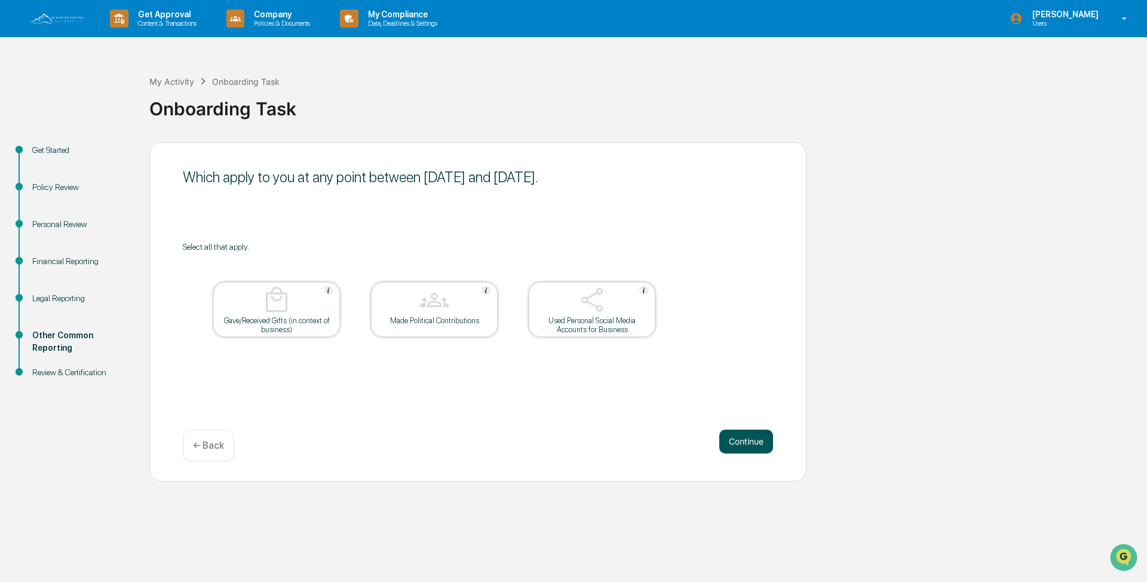
click at [746, 441] on button "Continue" at bounding box center [746, 441] width 54 height 24
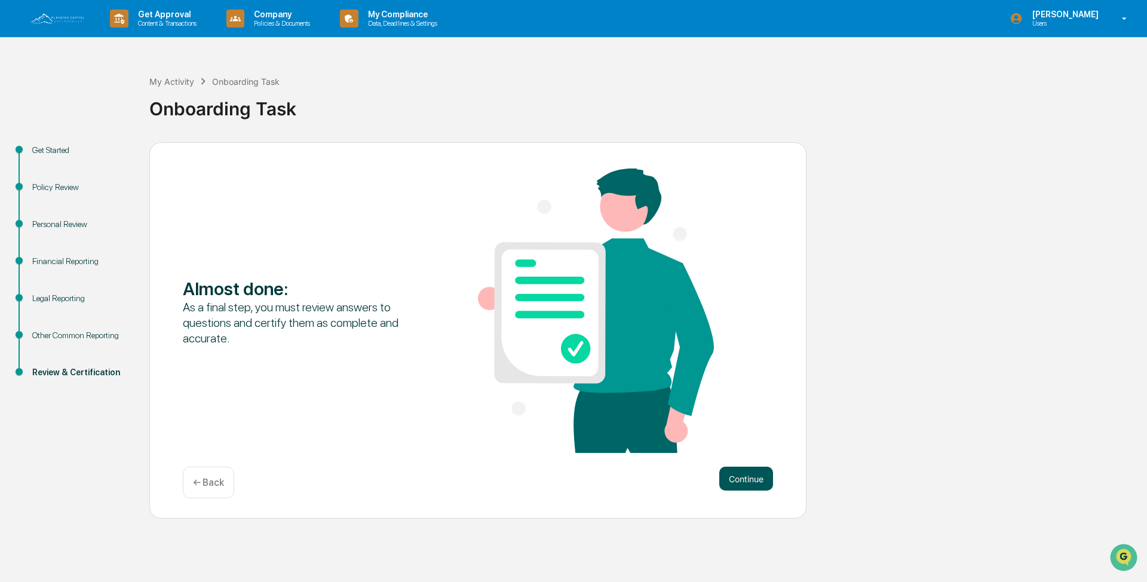
click at [746, 480] on button "Continue" at bounding box center [746, 478] width 54 height 24
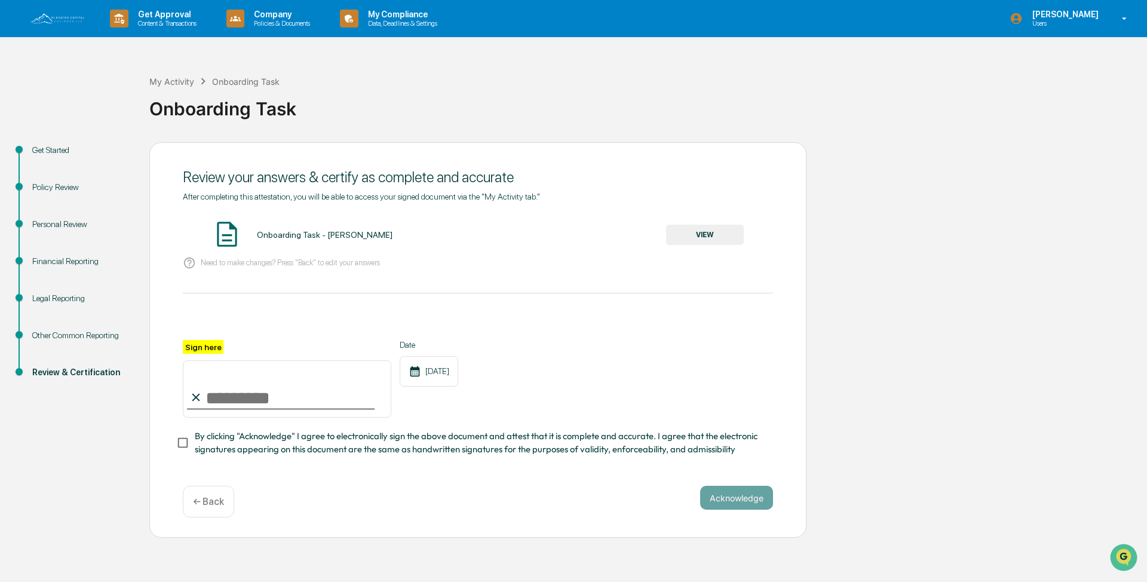
click at [294, 397] on input "Sign here" at bounding box center [287, 388] width 208 height 57
type input "**********"
click at [730, 499] on button "Acknowledge" at bounding box center [736, 498] width 73 height 24
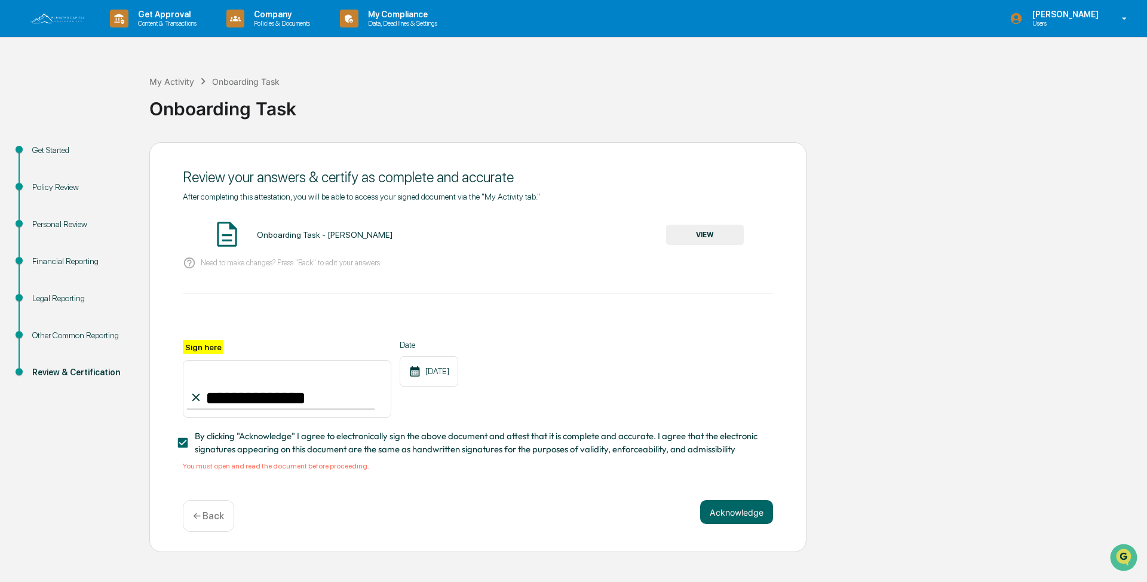
click at [721, 228] on button "VIEW" at bounding box center [705, 235] width 78 height 20
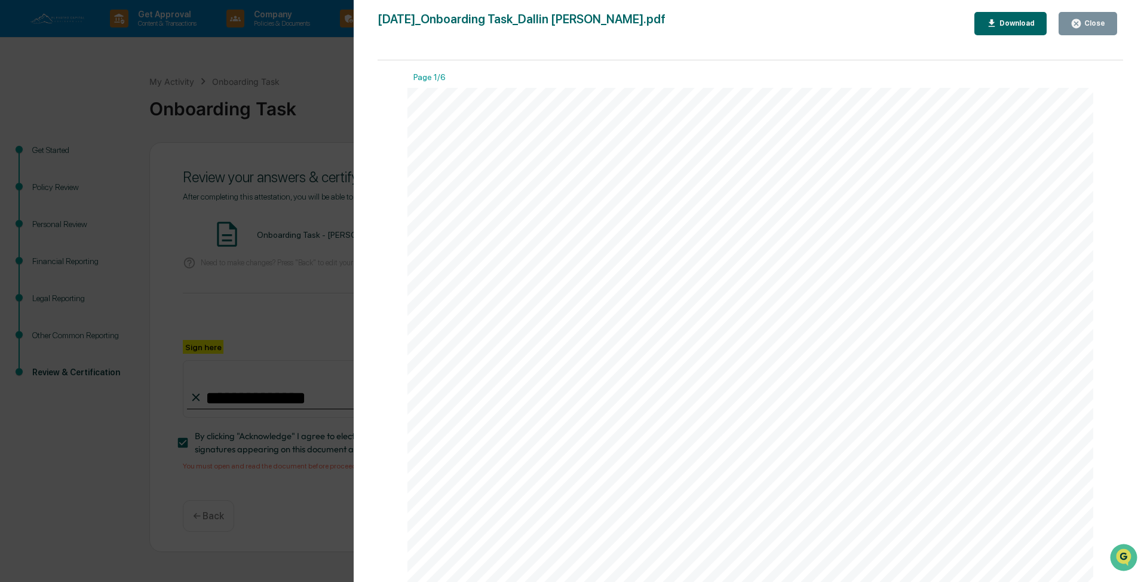
click at [1086, 21] on div "Close" at bounding box center [1093, 23] width 23 height 8
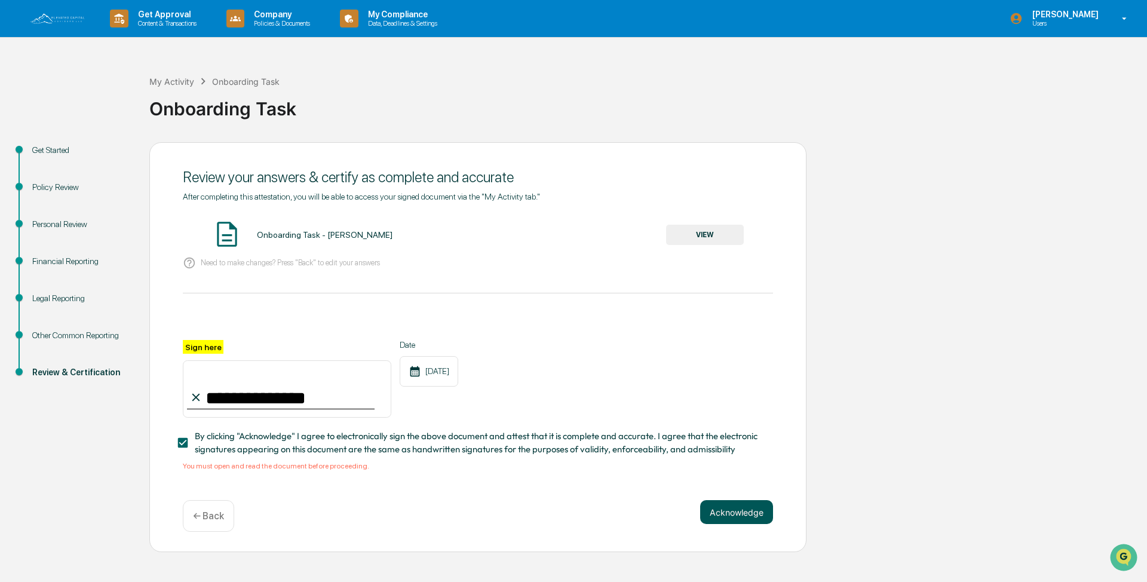
click at [740, 514] on button "Acknowledge" at bounding box center [736, 512] width 73 height 24
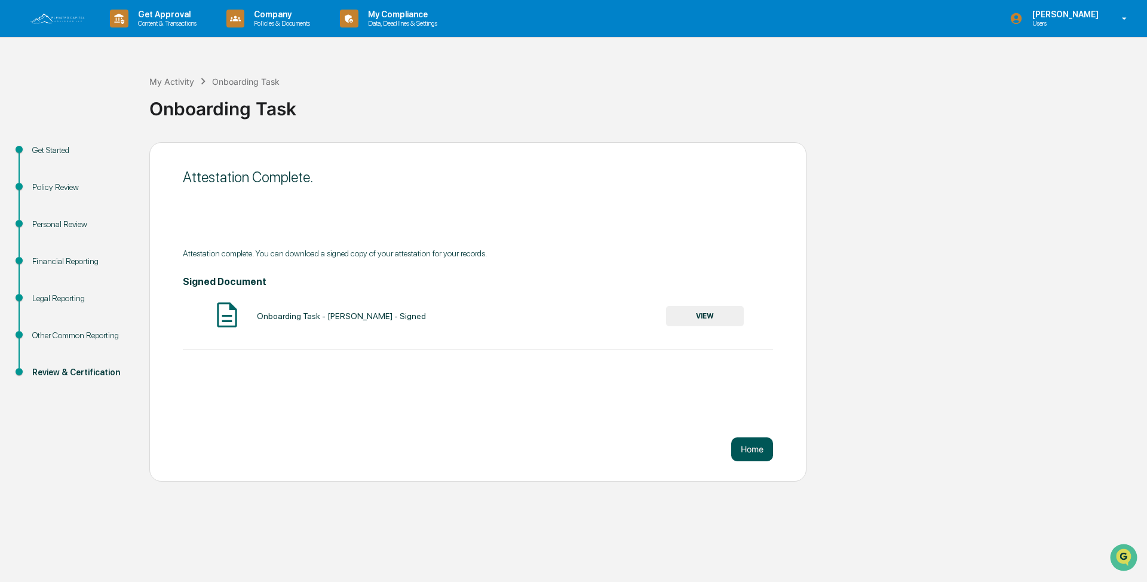
click at [751, 446] on button "Home" at bounding box center [752, 449] width 42 height 24
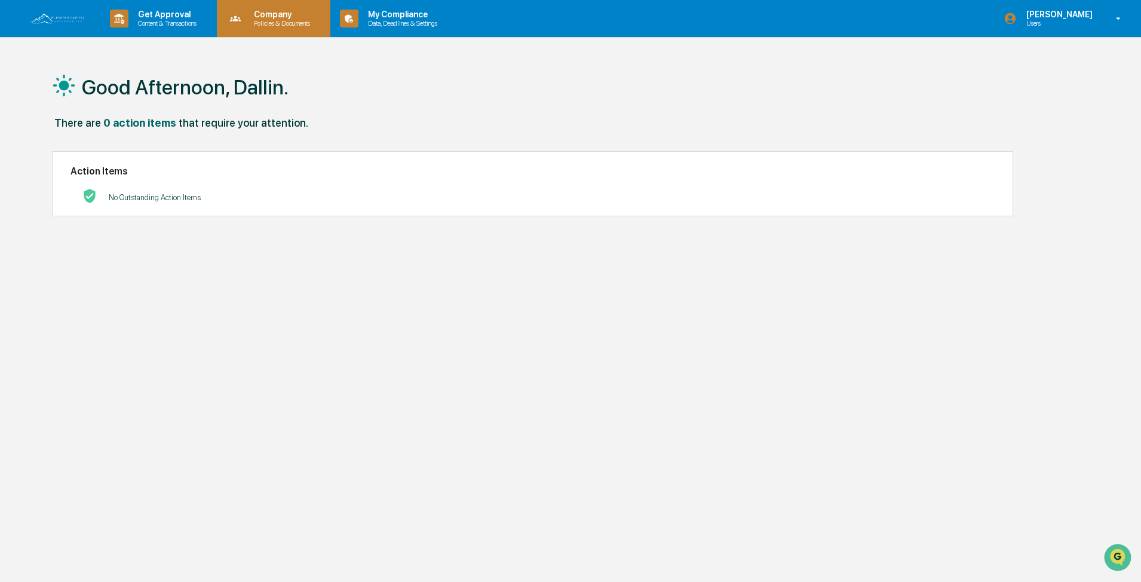
click at [276, 16] on p "Company" at bounding box center [280, 15] width 72 height 10
